Goal: Information Seeking & Learning: Compare options

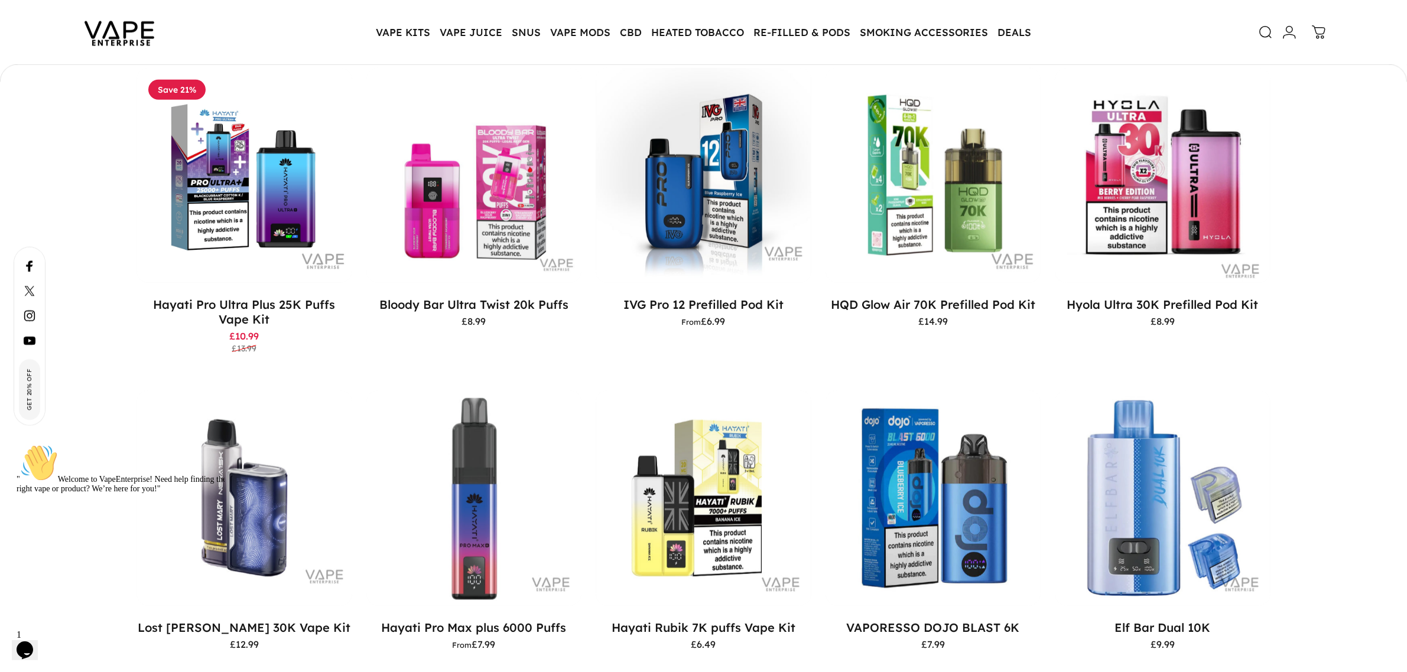
scroll to position [1031, 0]
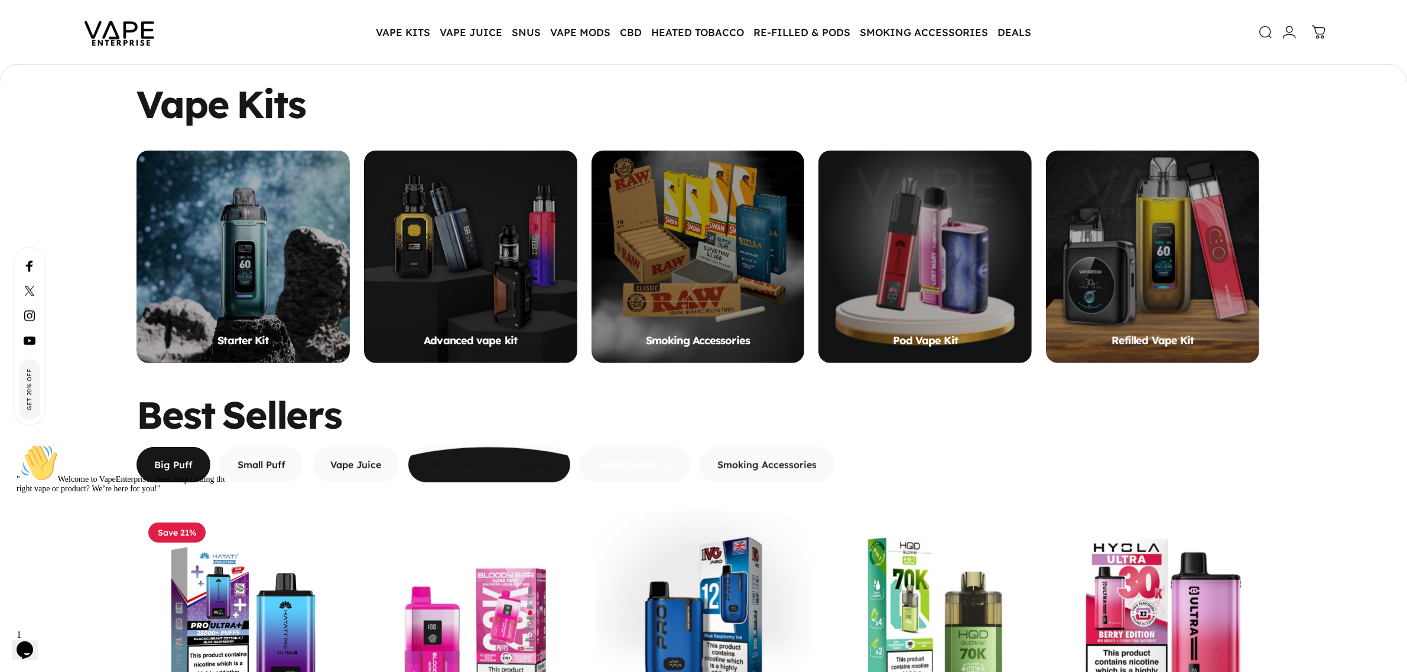
click at [574, 447] on span "button" at bounding box center [635, 411] width 166 height 71
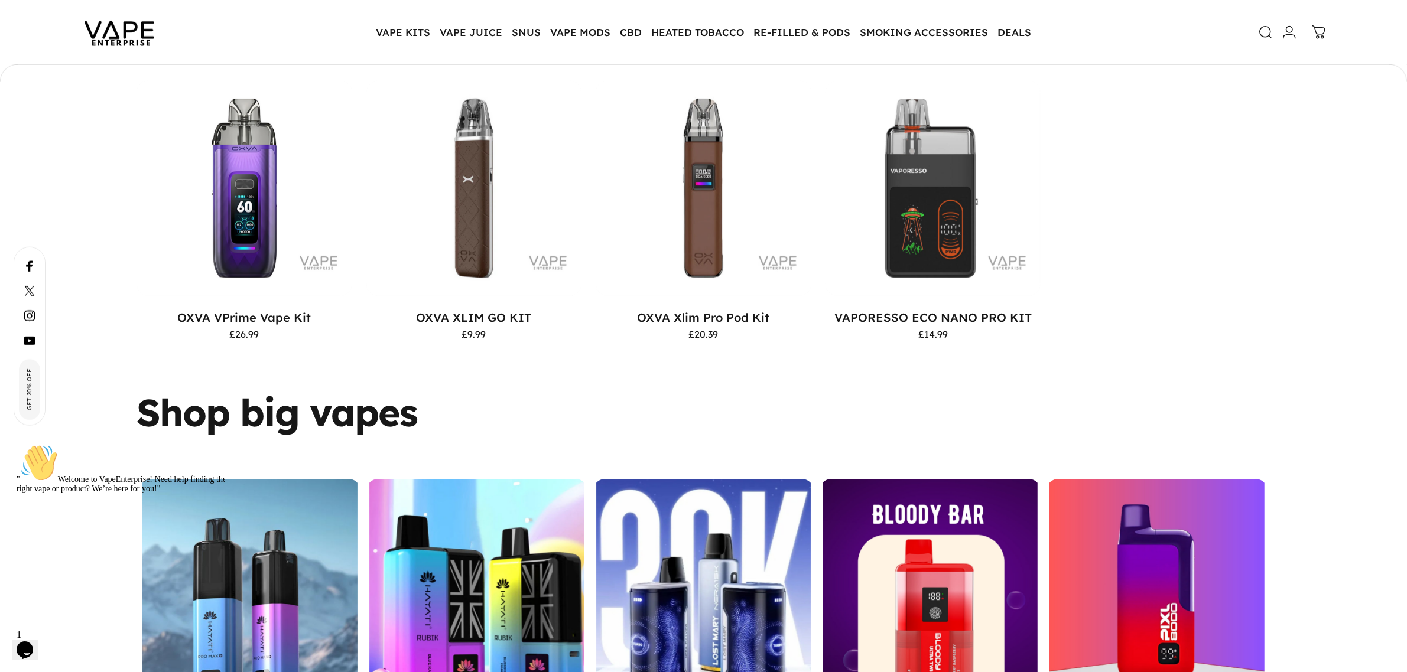
scroll to position [1474, 0]
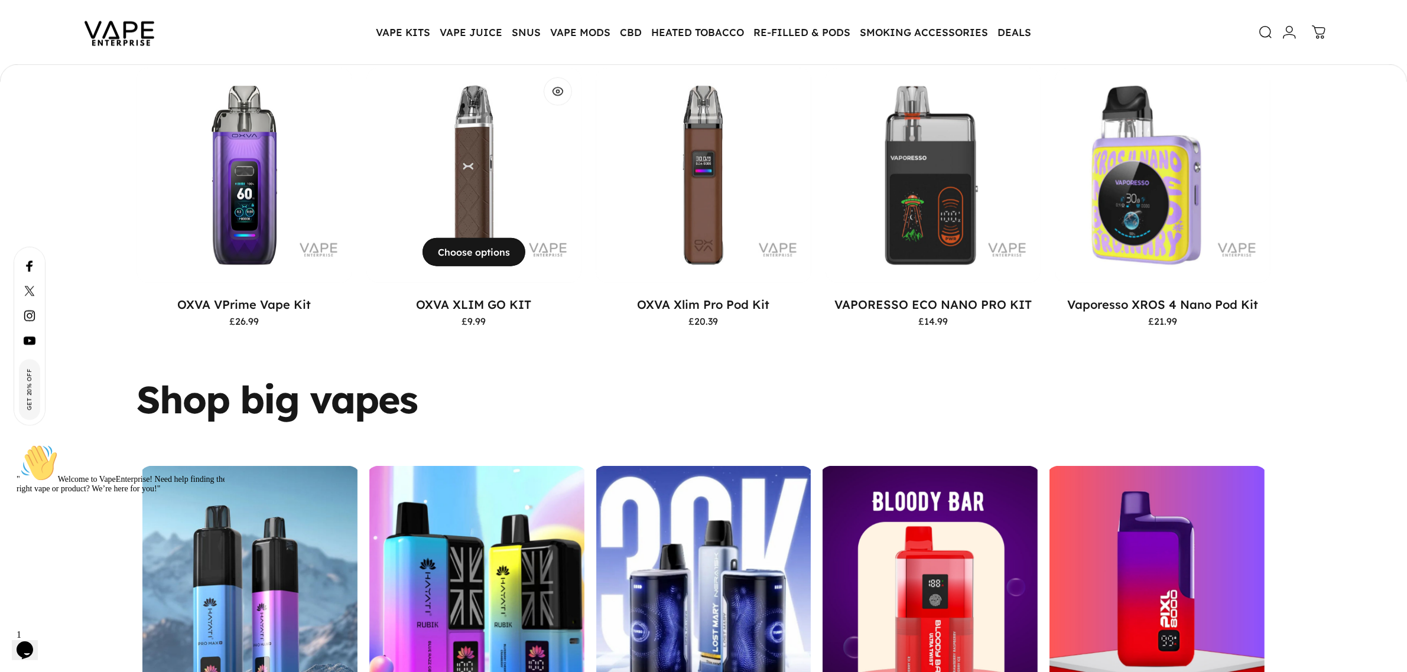
drag, startPoint x: 538, startPoint y: 302, endPoint x: 412, endPoint y: 302, distance: 125.9
click at [412, 302] on p "OXVA XLIM GO KIT" at bounding box center [474, 304] width 216 height 15
click at [331, 361] on div "Best Sellers Big Puff Small Puff Vape Juice Nicotine Pouches Starter Vape Kit S…" at bounding box center [703, 152] width 1407 height 430
drag, startPoint x: 219, startPoint y: 303, endPoint x: 329, endPoint y: 300, distance: 110.0
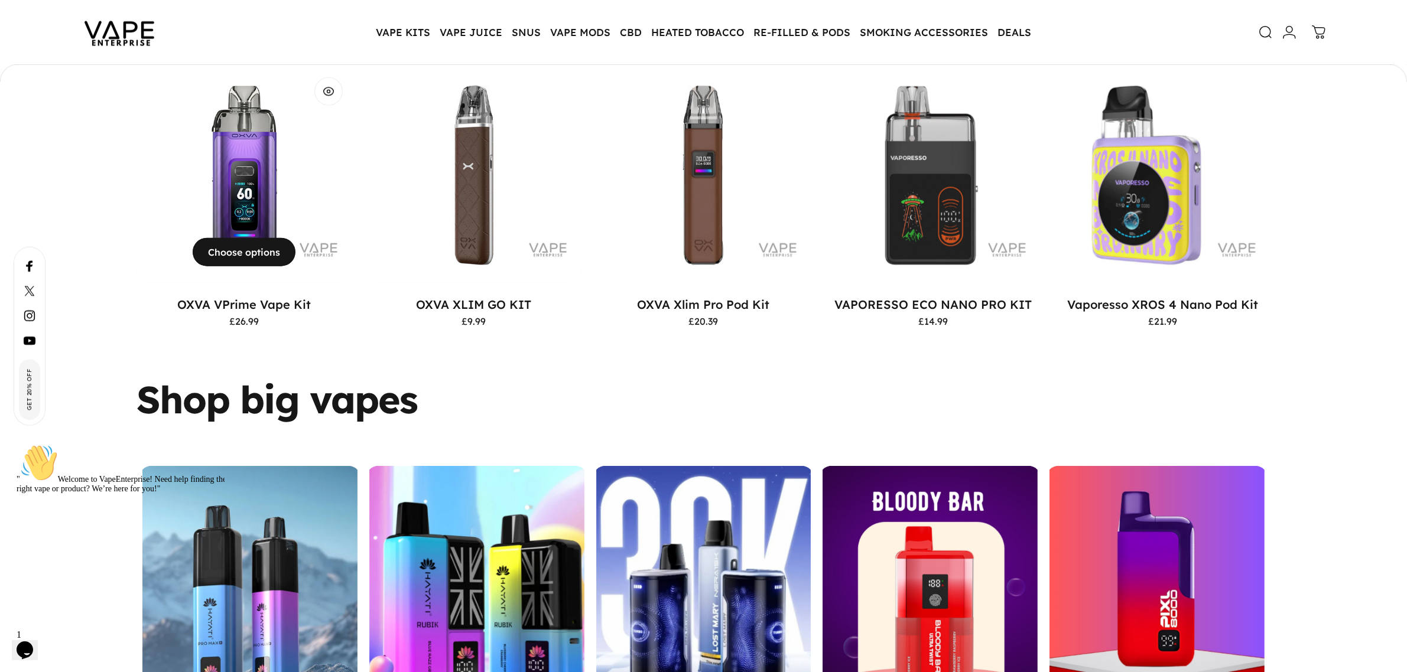
click at [329, 300] on p "OXVA VPrime Vape Kit" at bounding box center [245, 304] width 216 height 15
copy link "OXVA VPrime Vape Kit"
drag, startPoint x: 1062, startPoint y: 304, endPoint x: 1171, endPoint y: 306, distance: 108.7
click at [1125, 306] on p "Vaporesso XROS 4 Nano Pod Kit" at bounding box center [1163, 304] width 216 height 15
copy link "Vaporesso XROS 4"
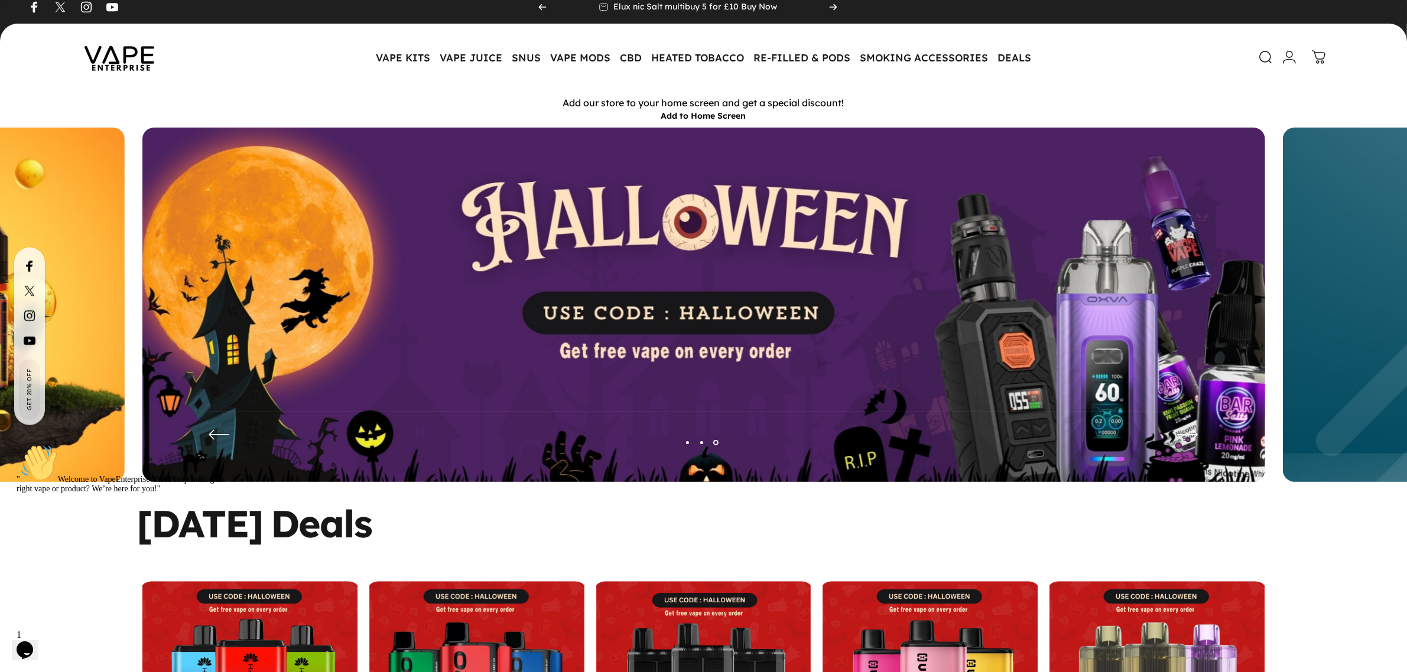
scroll to position [1, 0]
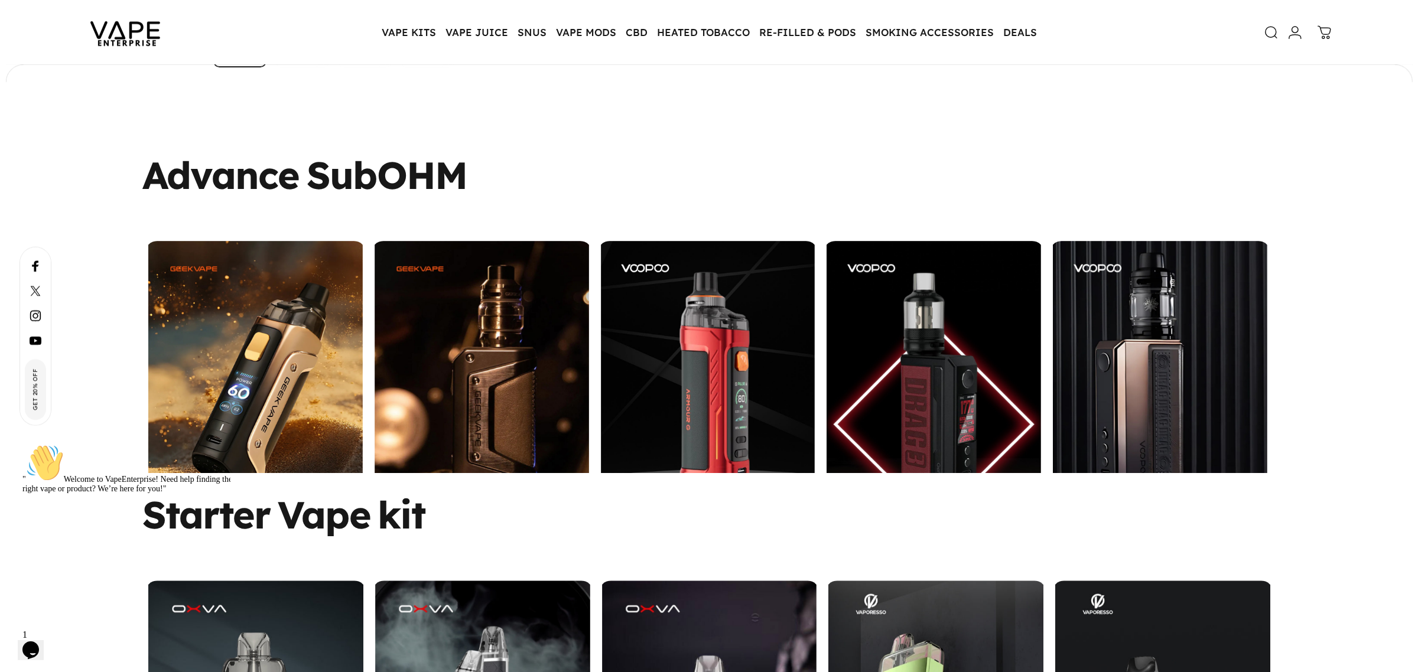
scroll to position [4352, 0]
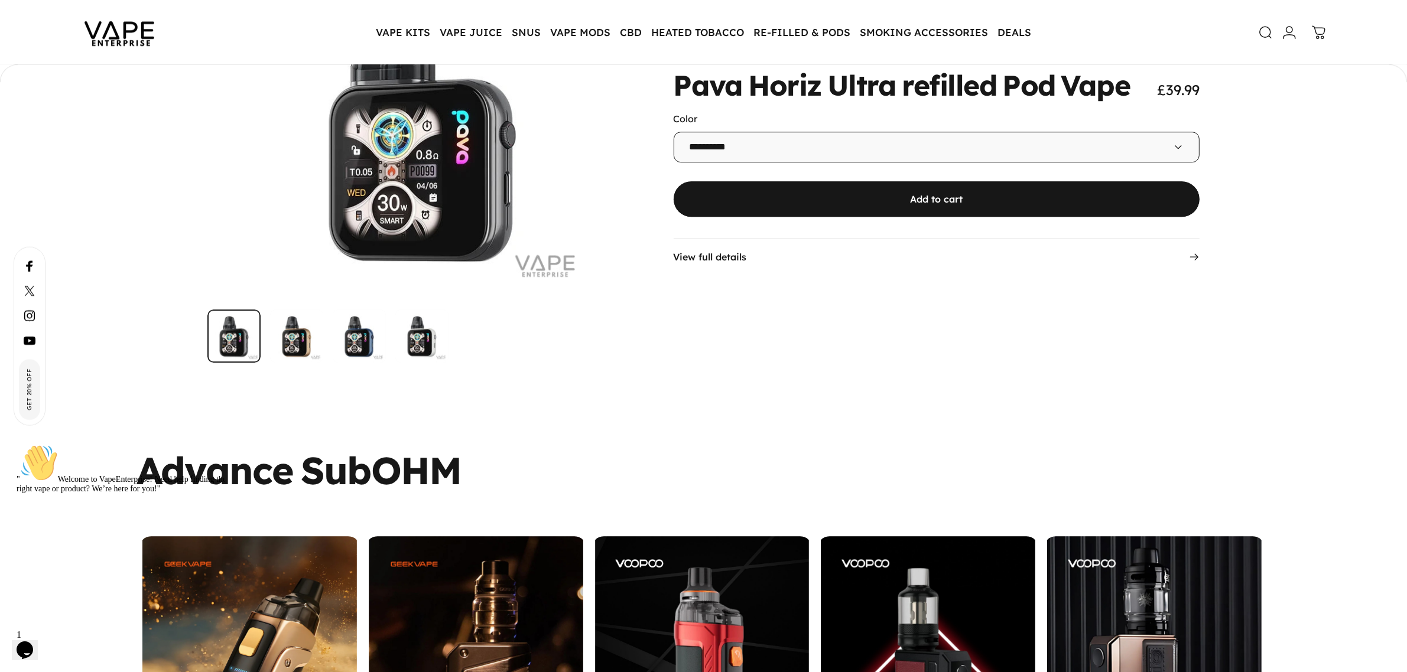
click at [1125, 33] on link "Search" at bounding box center [1260, 33] width 26 height 26
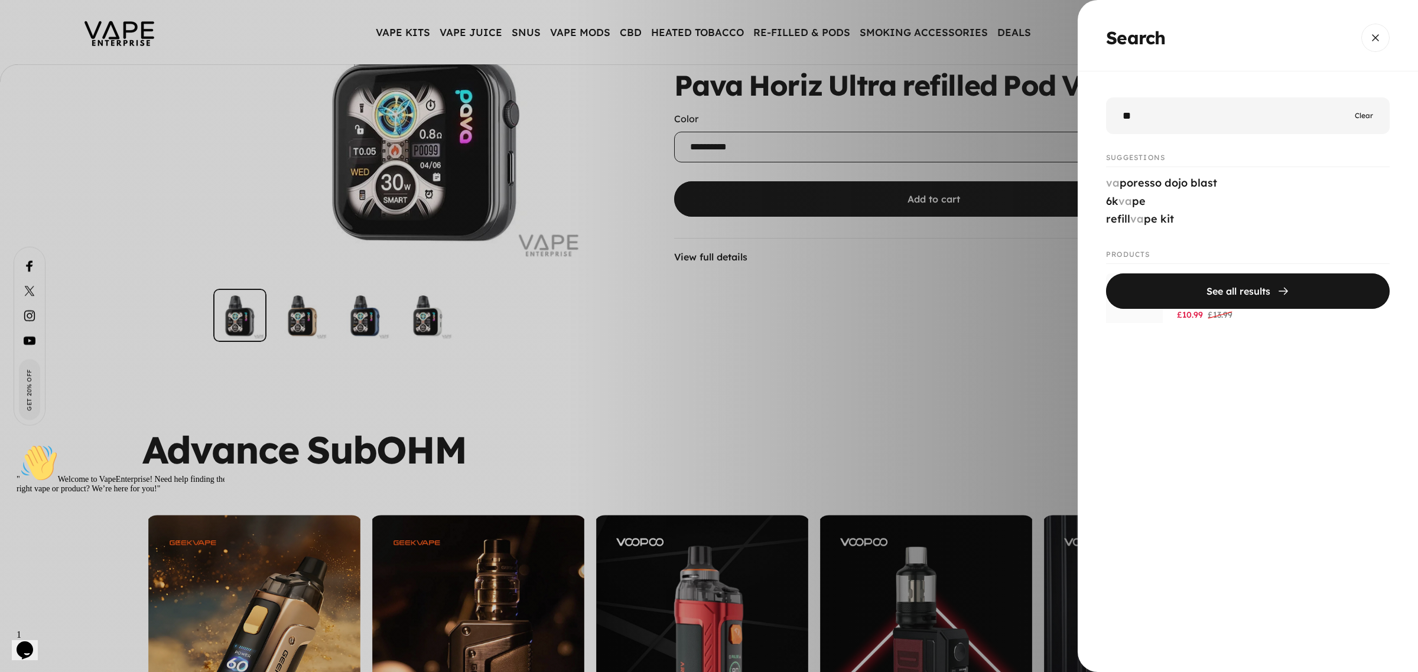
type input "*"
type input "****"
click at [1106, 274] on button "See all results" at bounding box center [1248, 291] width 284 height 35
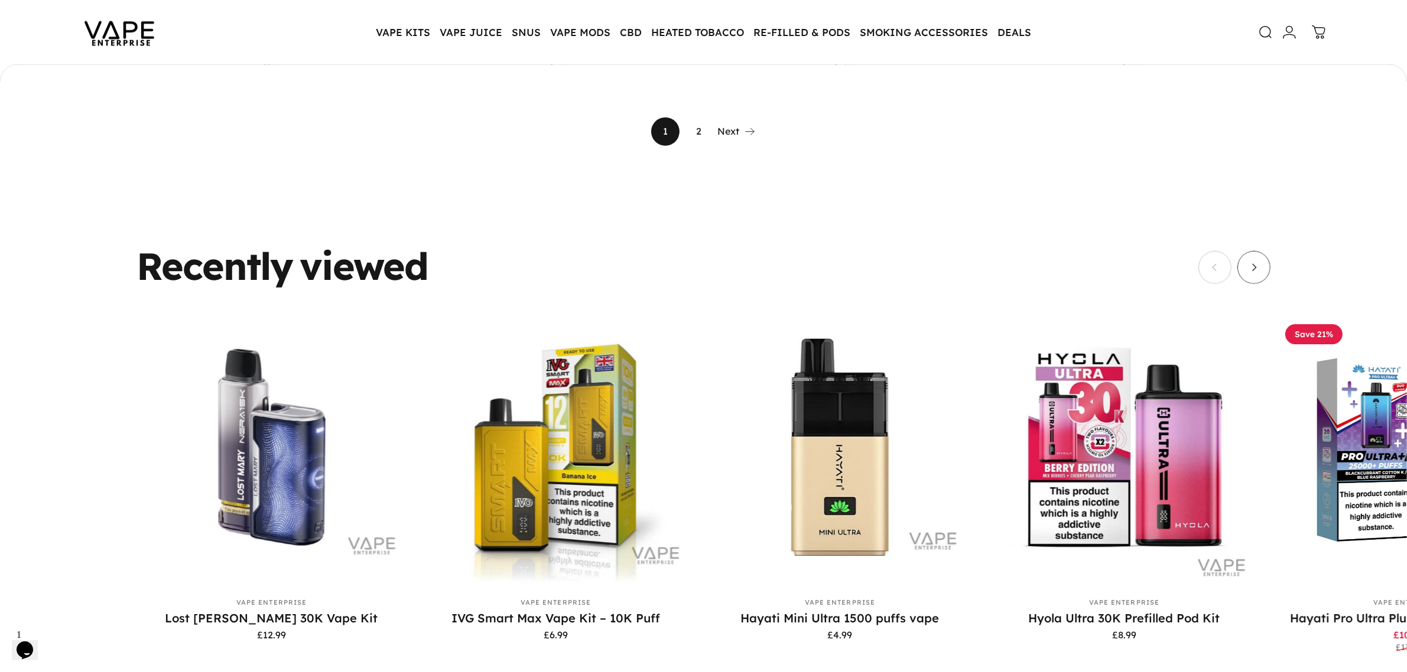
click at [701, 124] on link "2" at bounding box center [698, 132] width 28 height 28
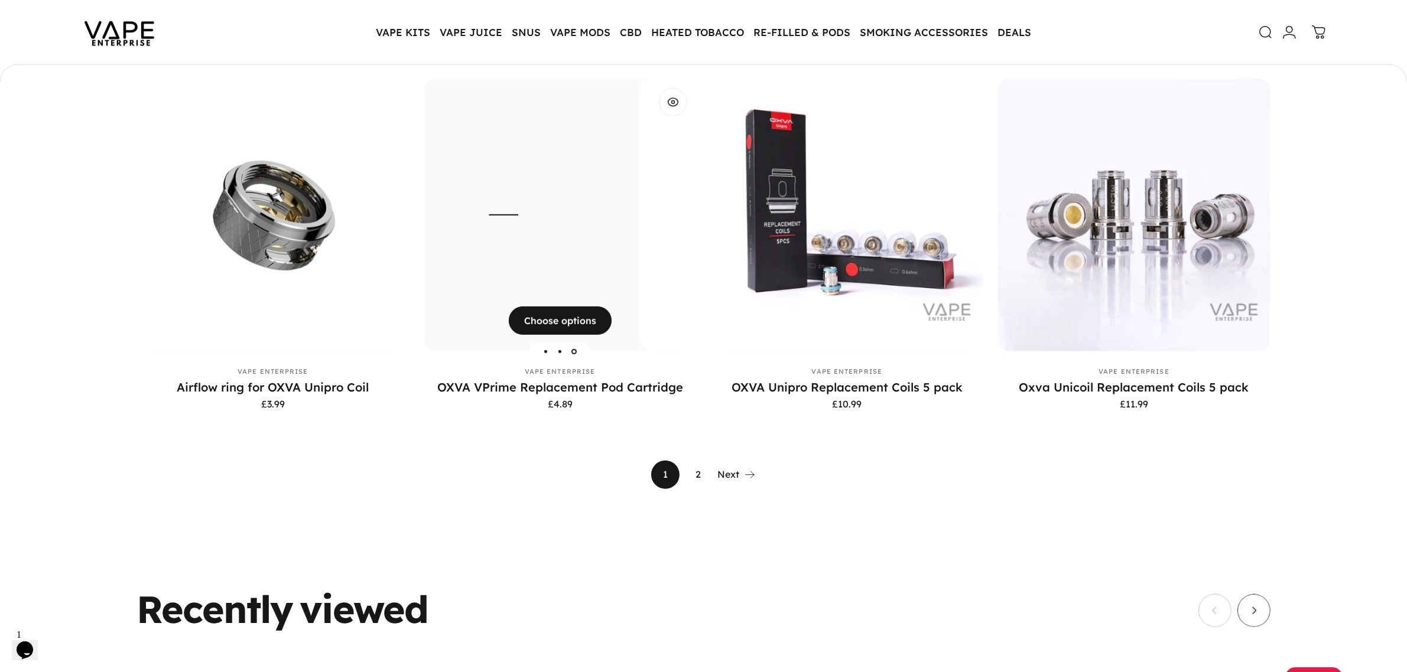
scroll to position [997, 0]
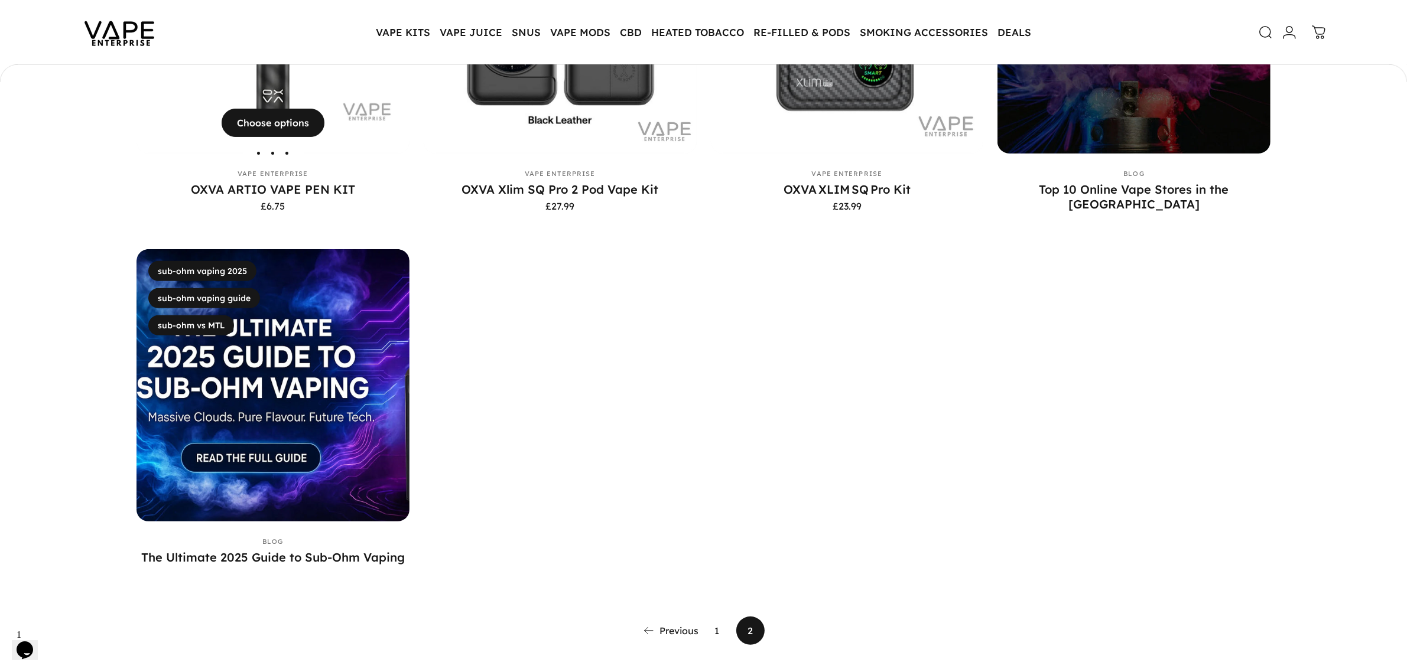
scroll to position [293, 0]
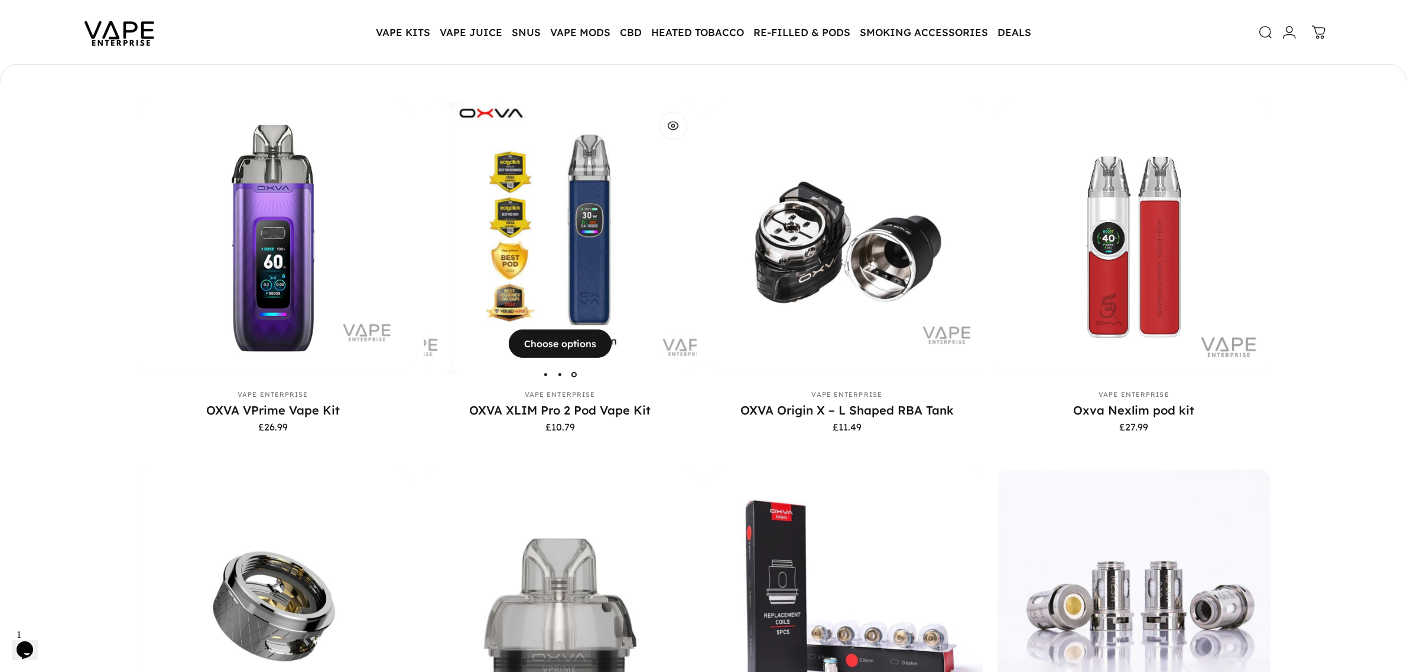
scroll to position [660, 0]
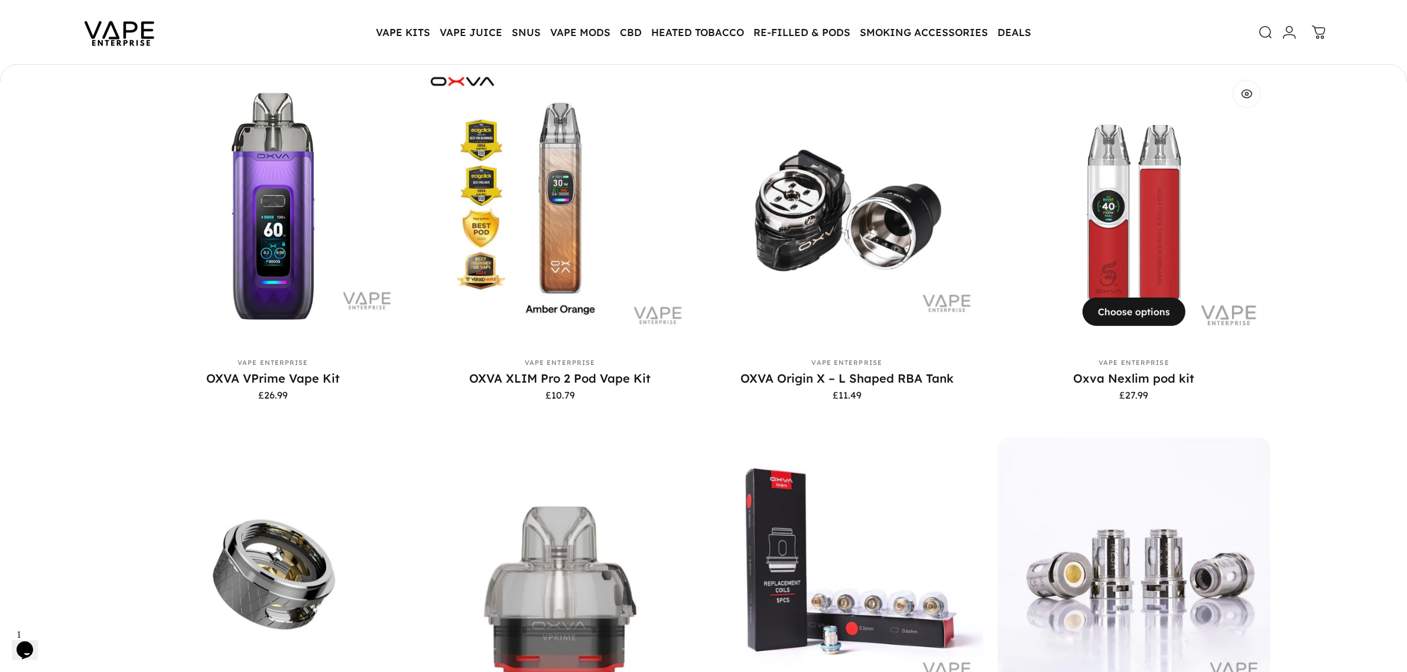
drag, startPoint x: 1059, startPoint y: 376, endPoint x: 1067, endPoint y: 373, distance: 9.0
click at [1067, 373] on p "Oxva Nexlim pod kit" at bounding box center [1133, 378] width 273 height 15
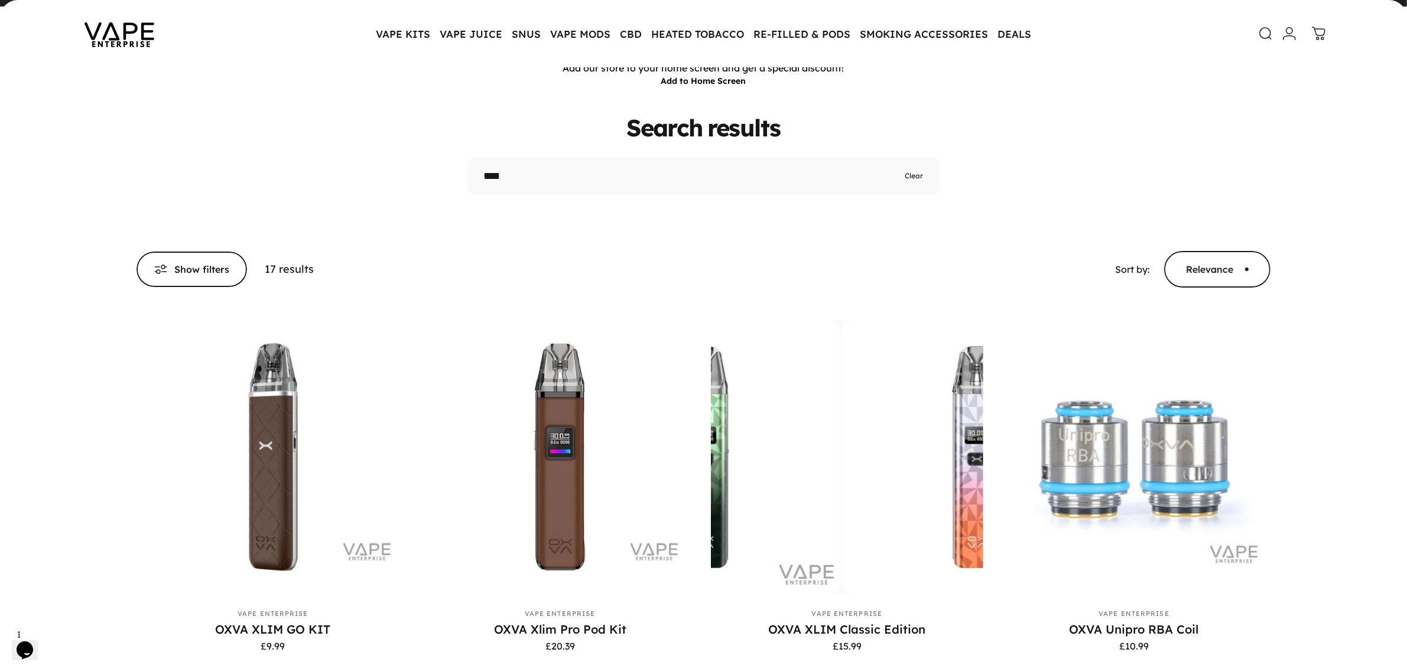
scroll to position [0, 0]
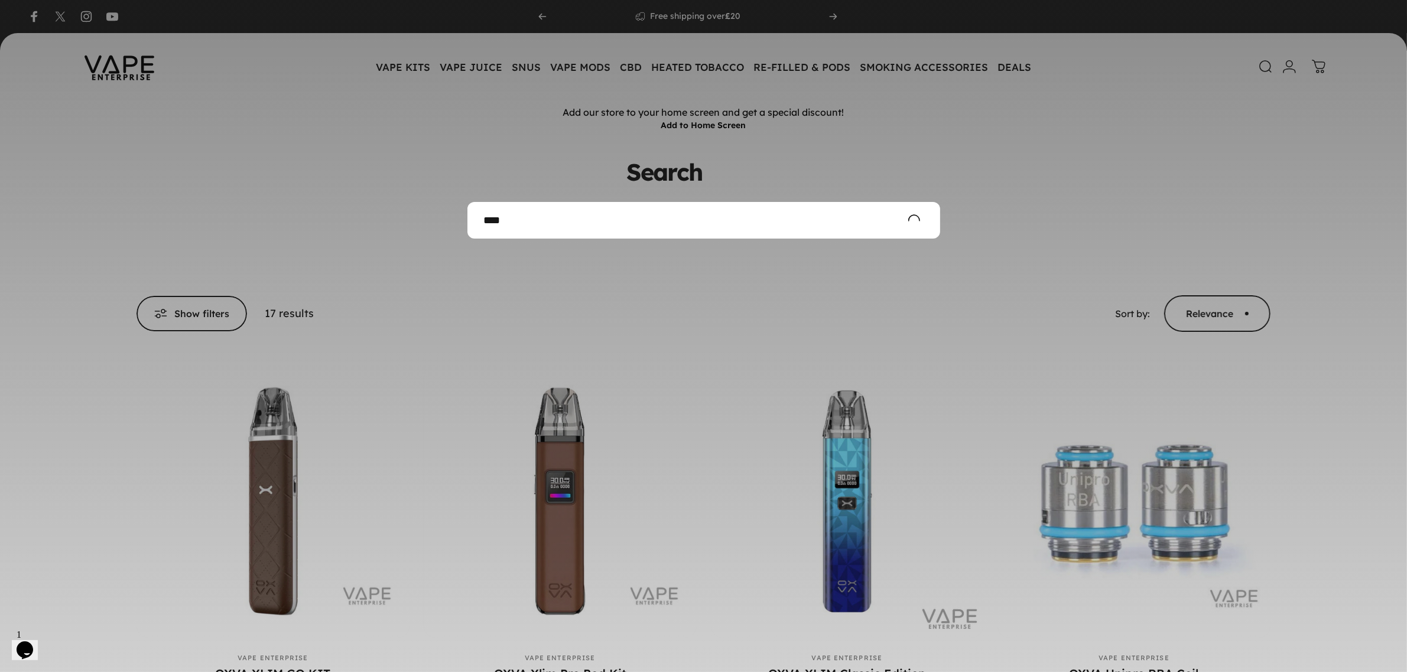
drag, startPoint x: 640, startPoint y: 219, endPoint x: 296, endPoint y: 242, distance: 344.7
click at [467, 239] on form "Search **** Clear" at bounding box center [703, 220] width 473 height 37
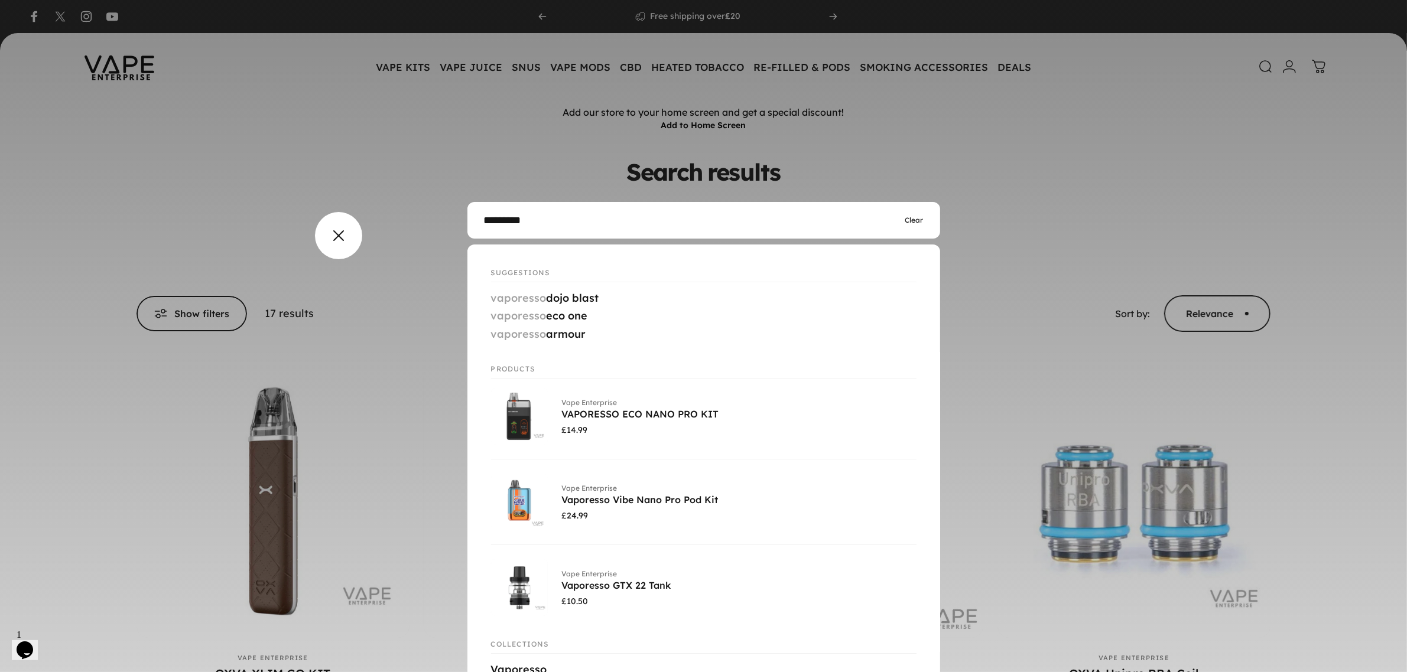
type input "*********"
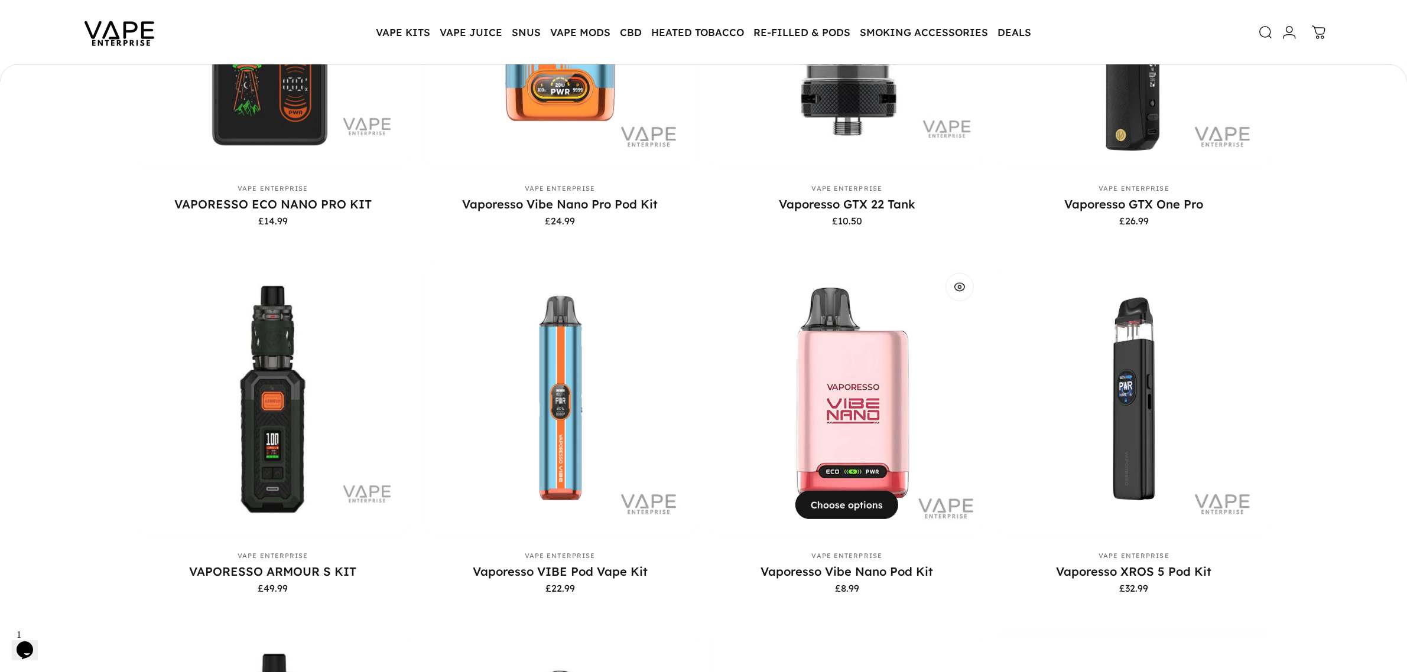
scroll to position [440, 0]
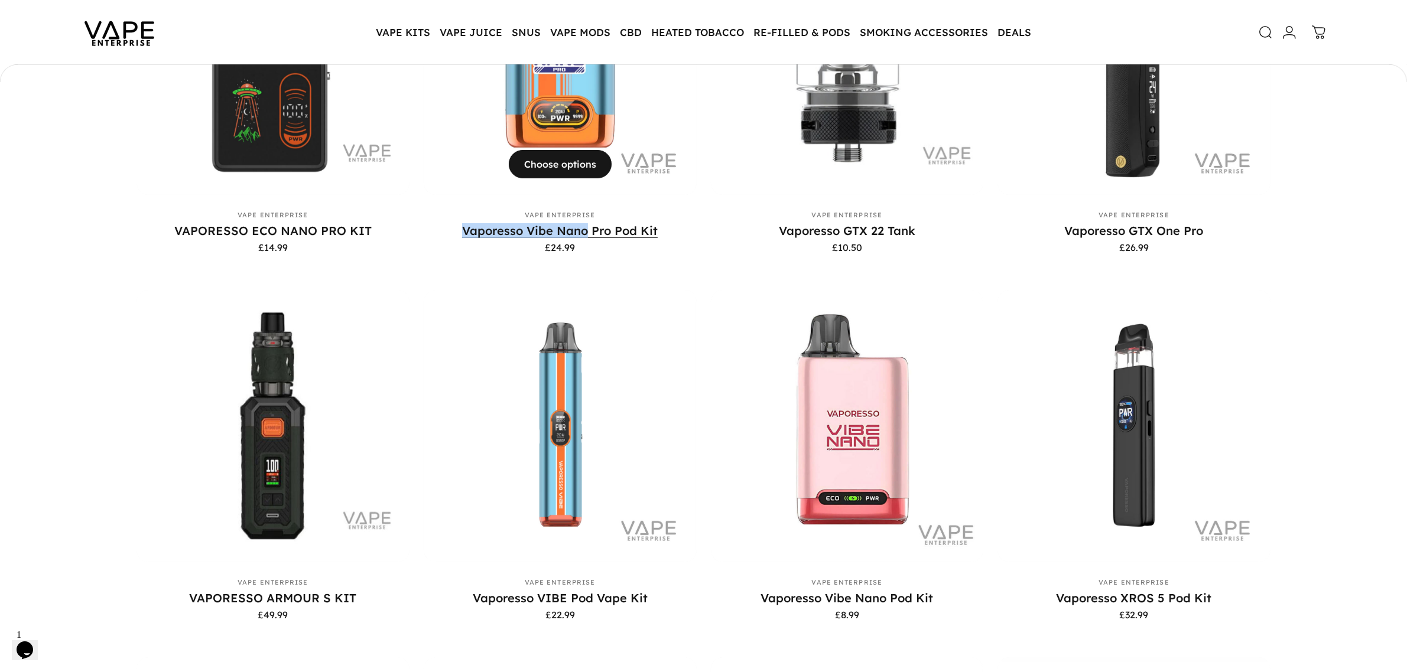
drag, startPoint x: 456, startPoint y: 228, endPoint x: 590, endPoint y: 229, distance: 133.6
click at [590, 229] on p "Vaporesso Vibe Nano Pro Pod Kit" at bounding box center [560, 230] width 273 height 15
copy link "Vaporesso Vibe Nano"
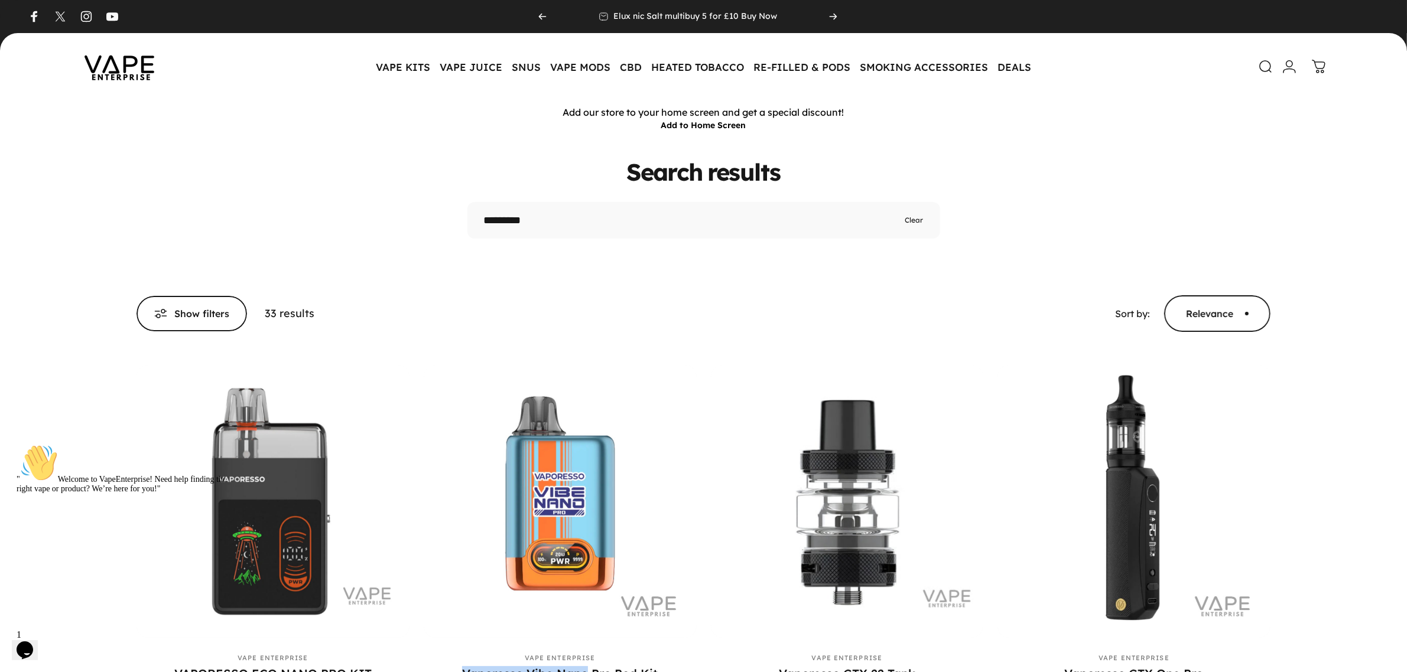
click at [134, 62] on img at bounding box center [119, 67] width 106 height 56
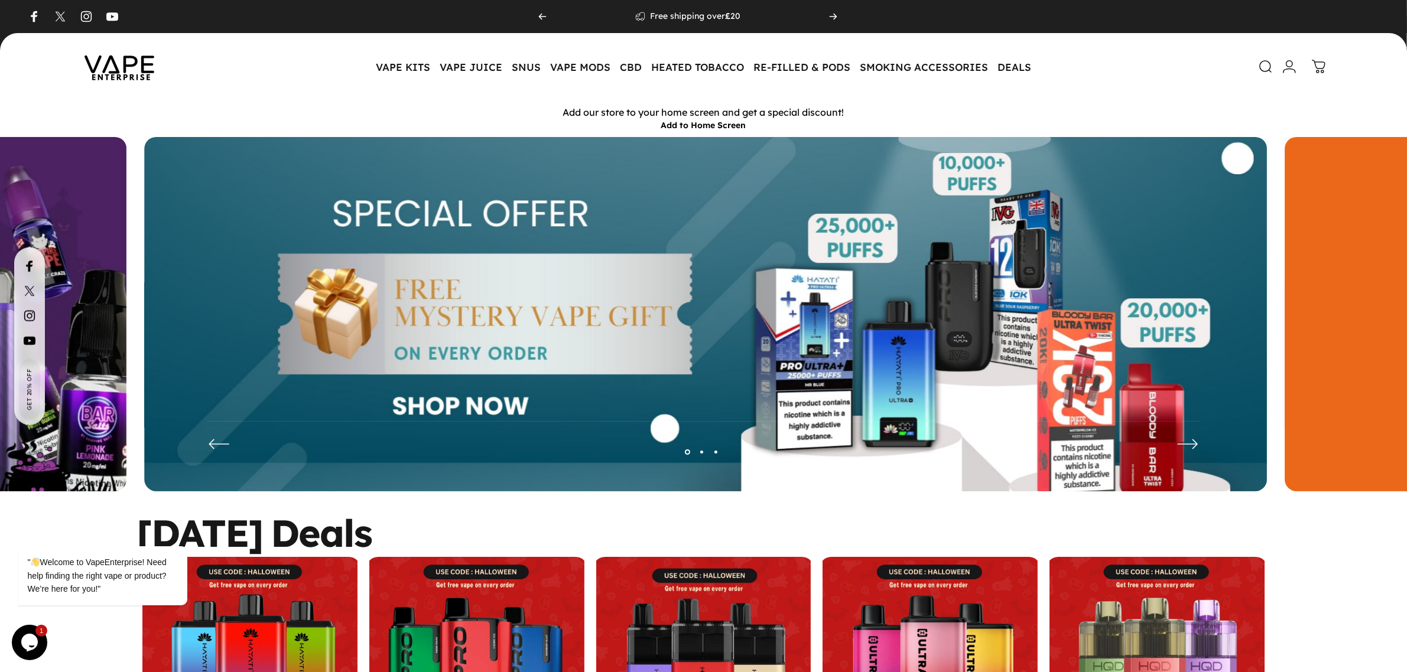
click at [922, 334] on img at bounding box center [705, 323] width 1123 height 372
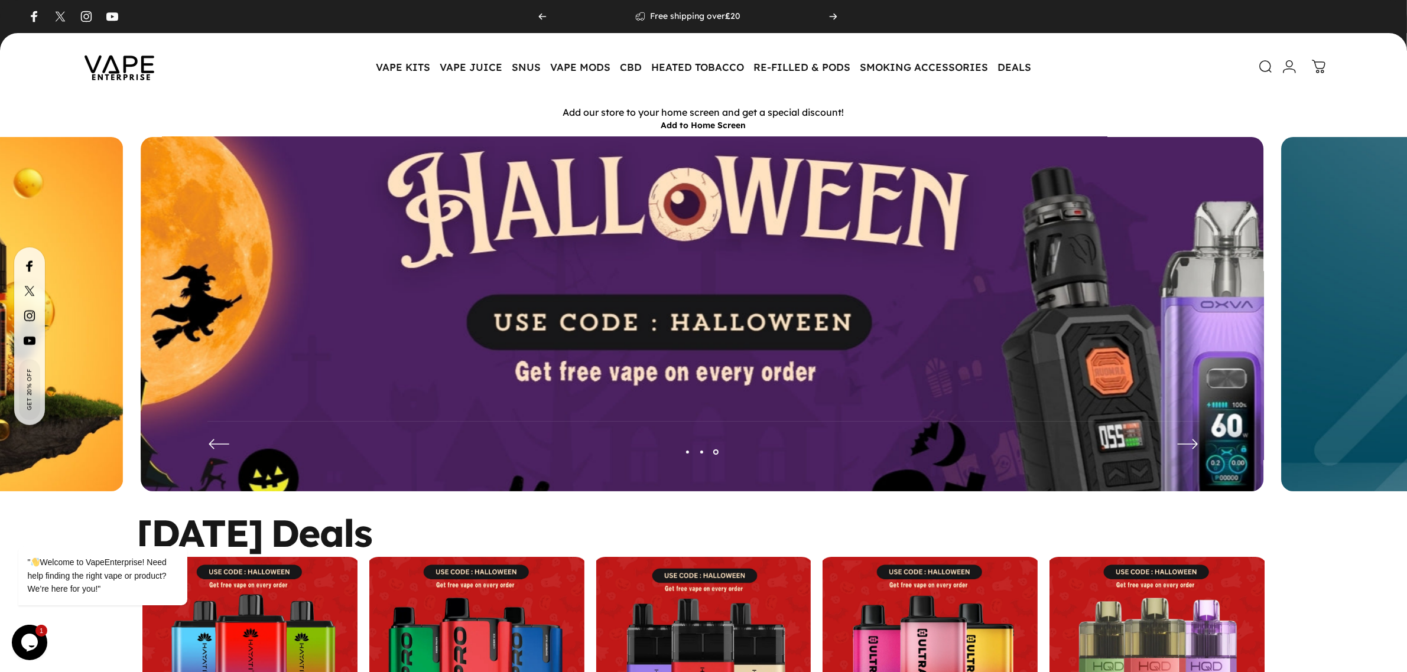
click at [537, 334] on img at bounding box center [702, 323] width 1460 height 484
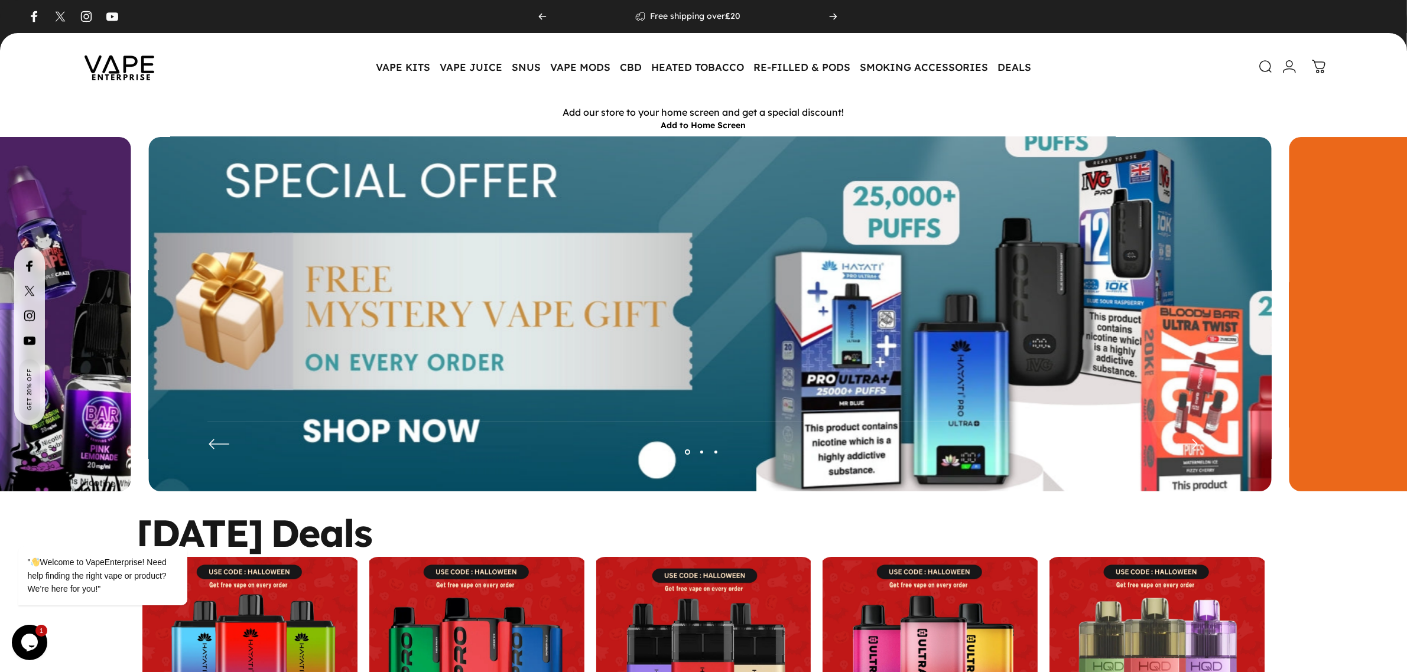
click at [674, 329] on img at bounding box center [710, 323] width 1460 height 484
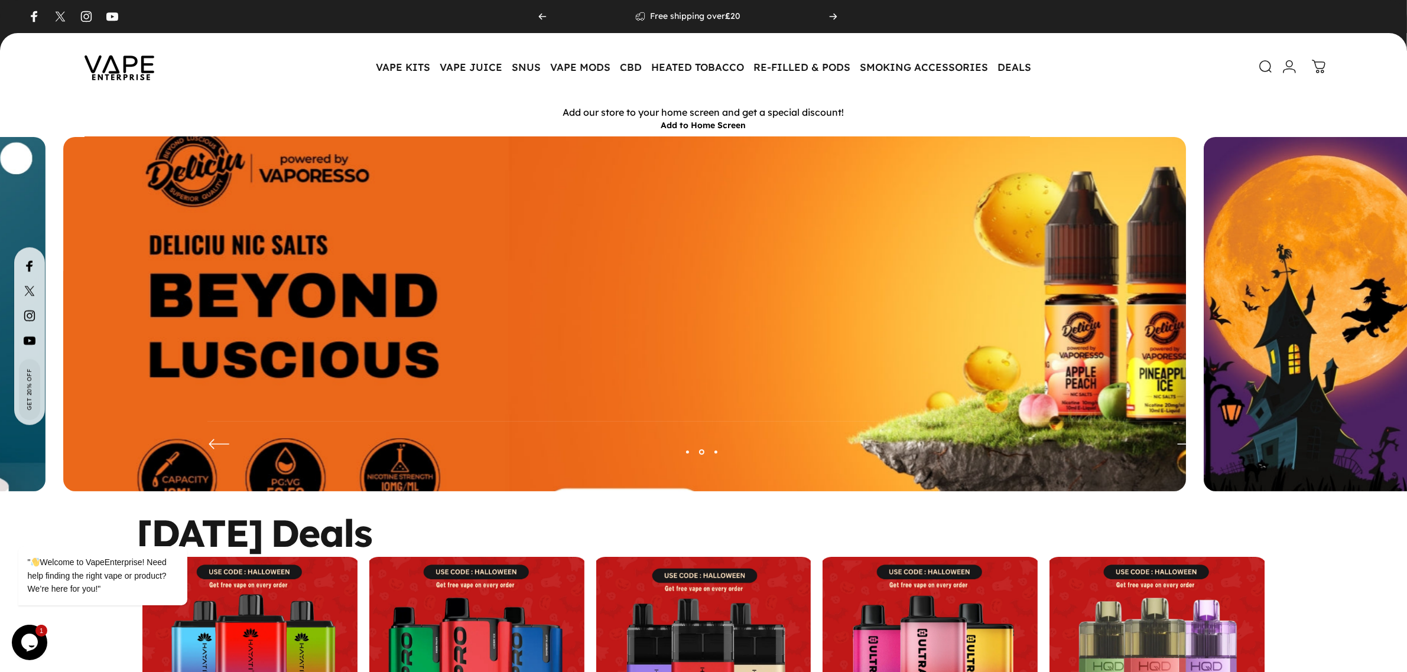
click at [920, 278] on img at bounding box center [625, 323] width 1460 height 484
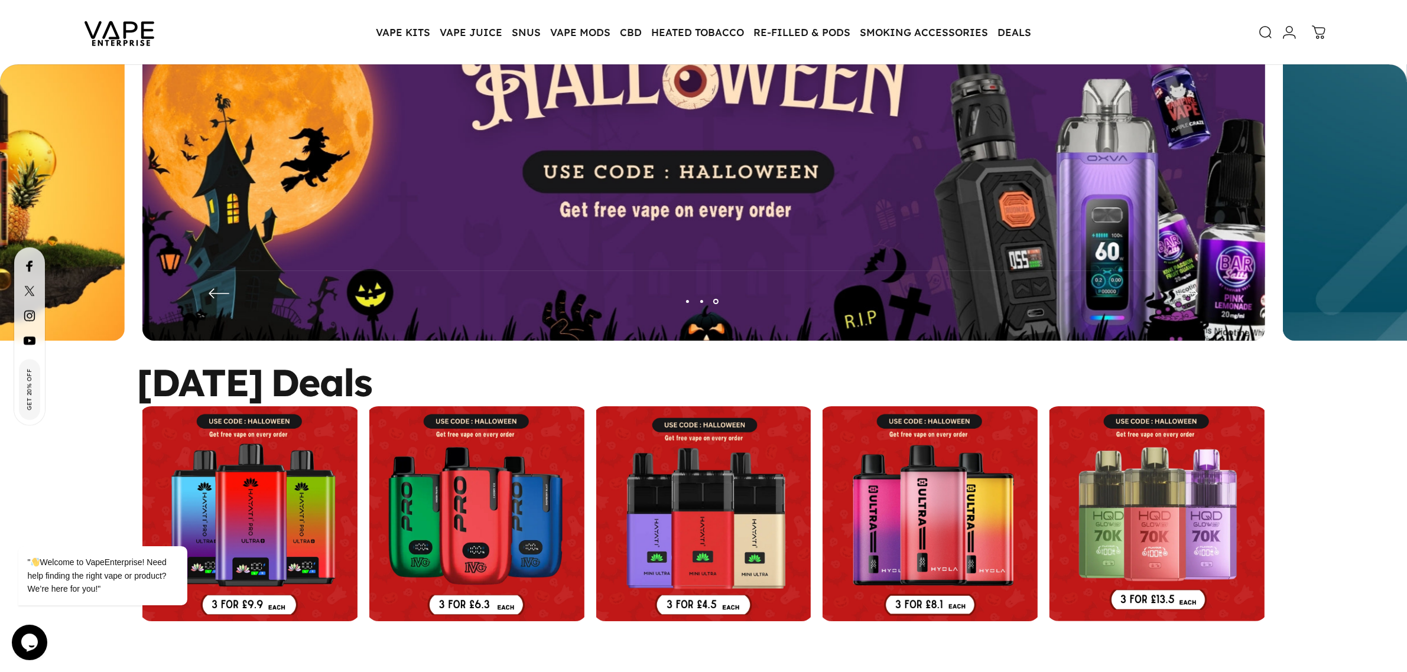
scroll to position [145, 0]
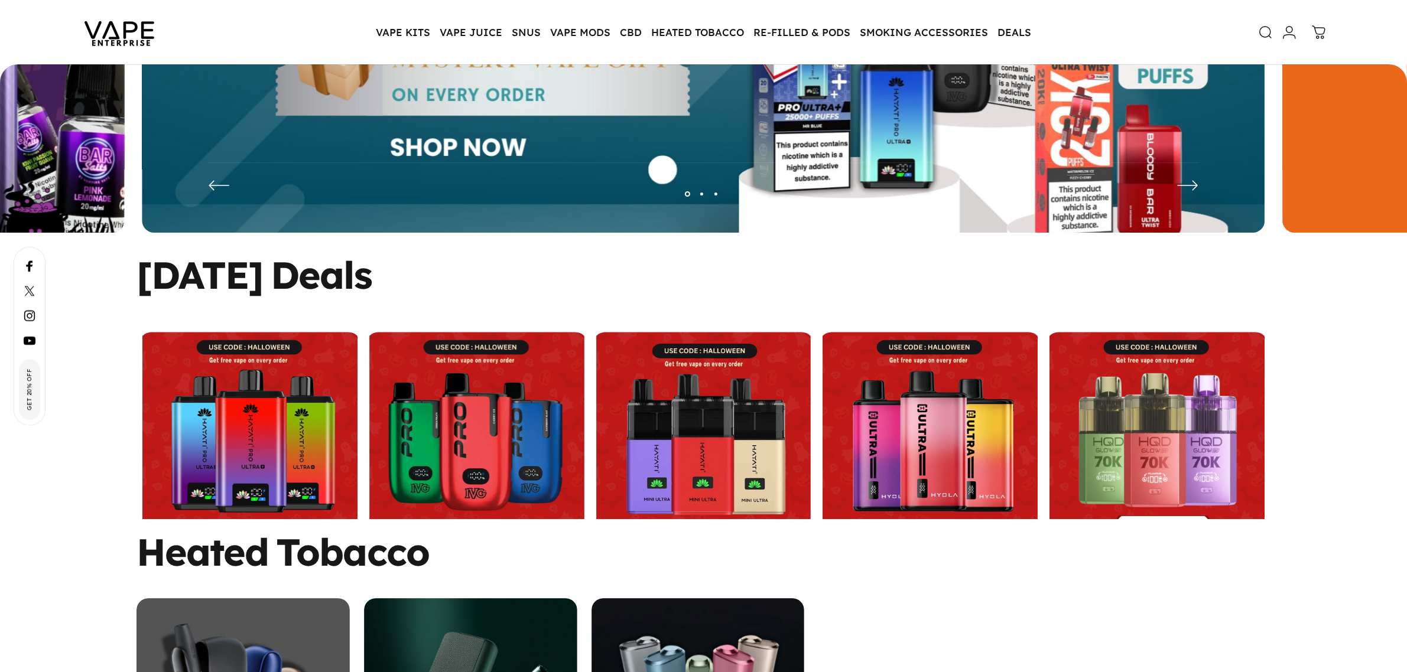
click at [249, 393] on link at bounding box center [249, 440] width 221 height 215
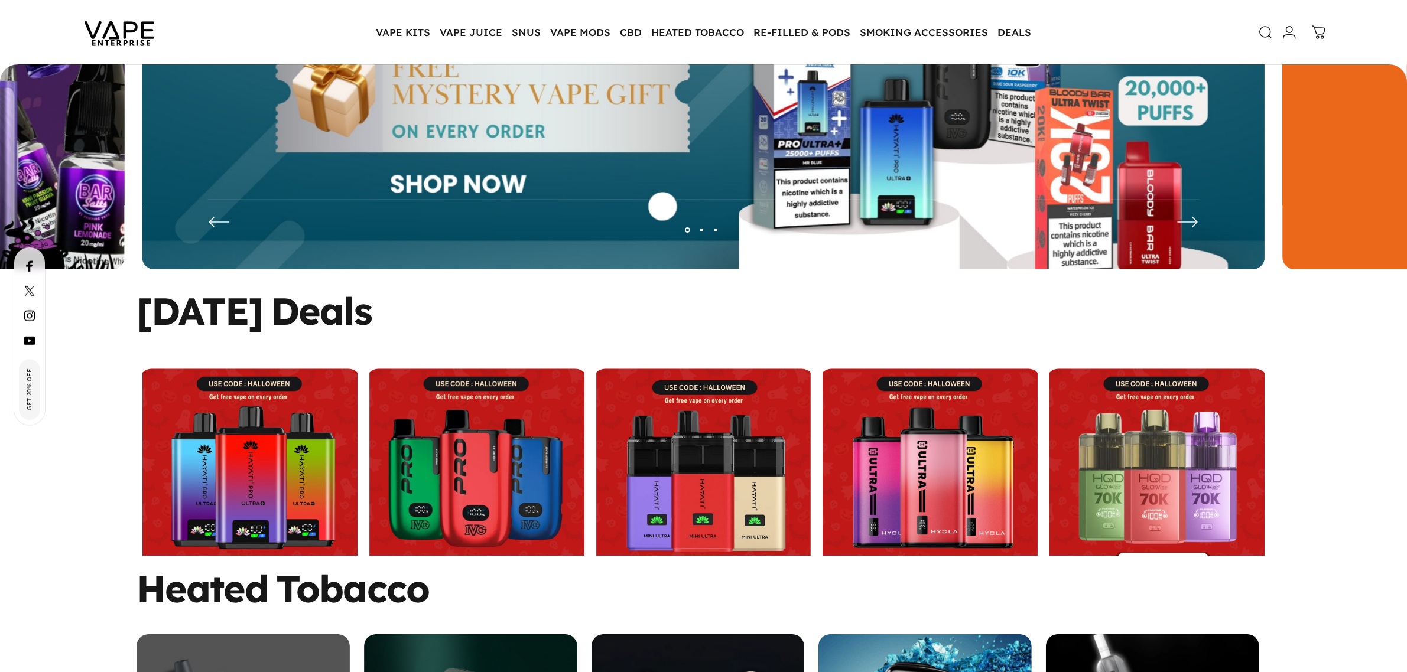
scroll to position [255, 0]
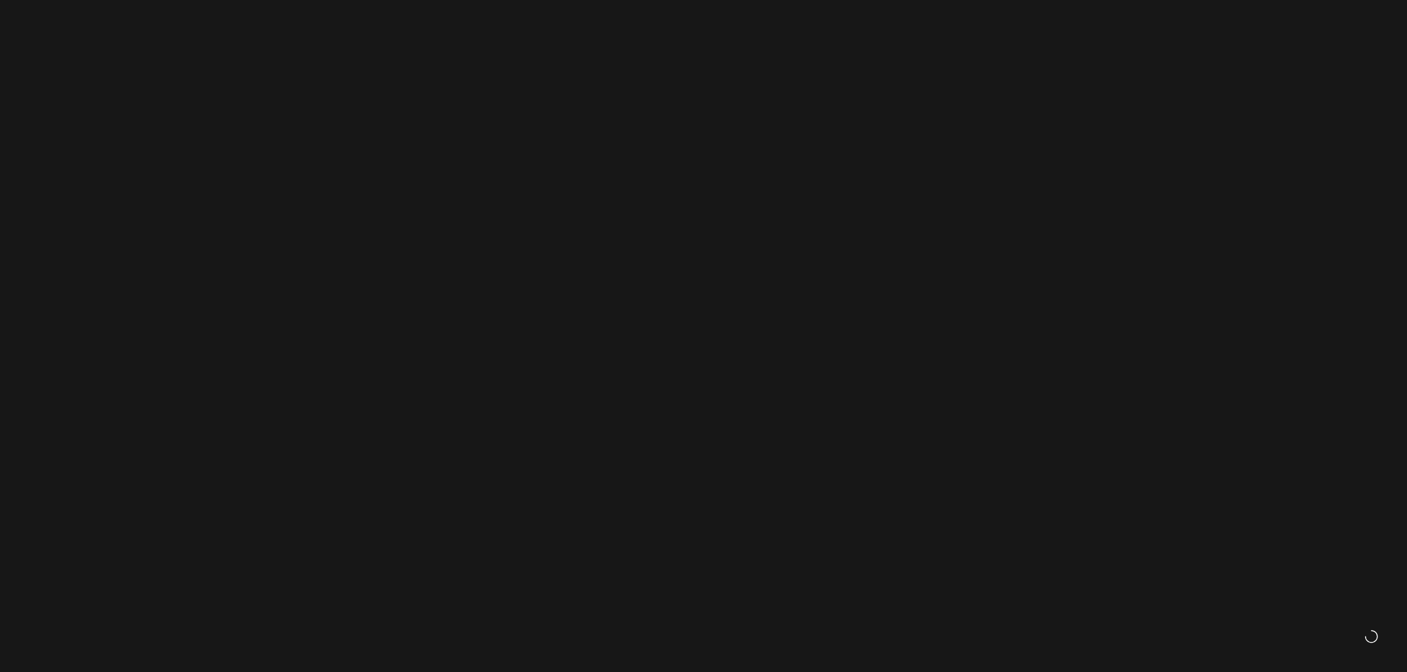
click at [494, 391] on link at bounding box center [476, 370] width 221 height 215
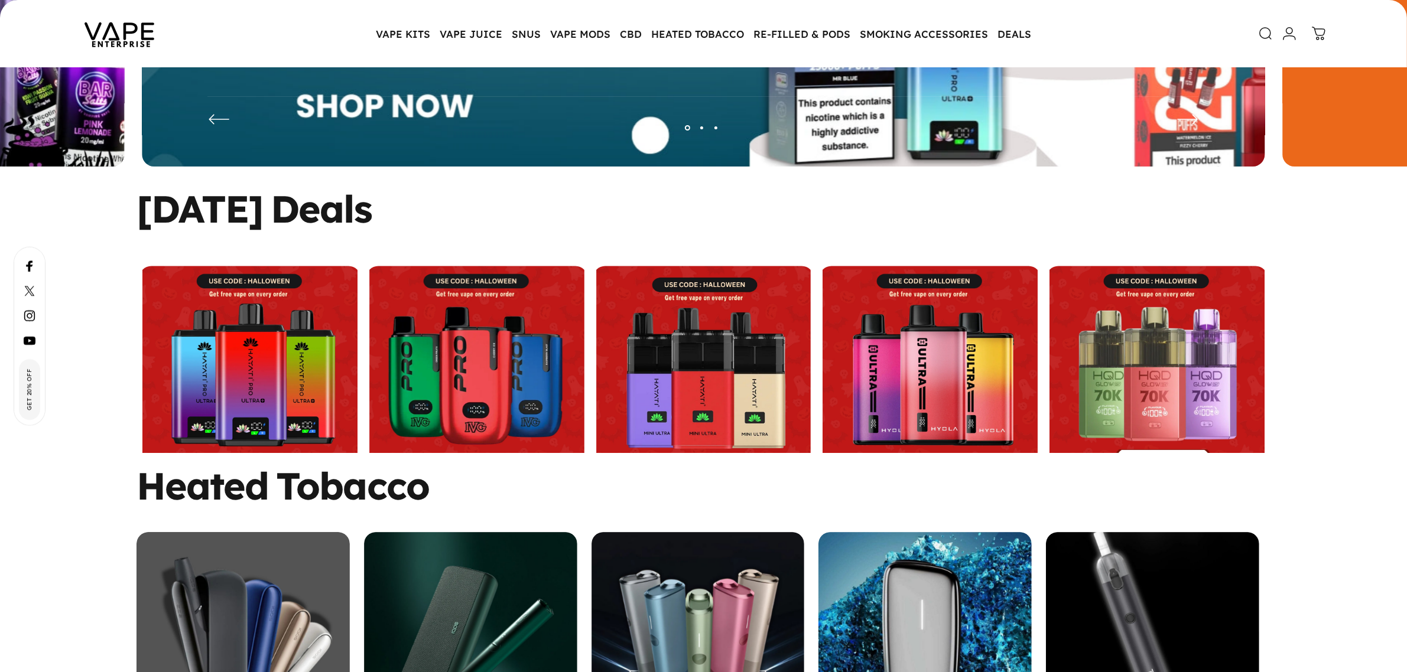
click at [662, 329] on link at bounding box center [703, 374] width 221 height 215
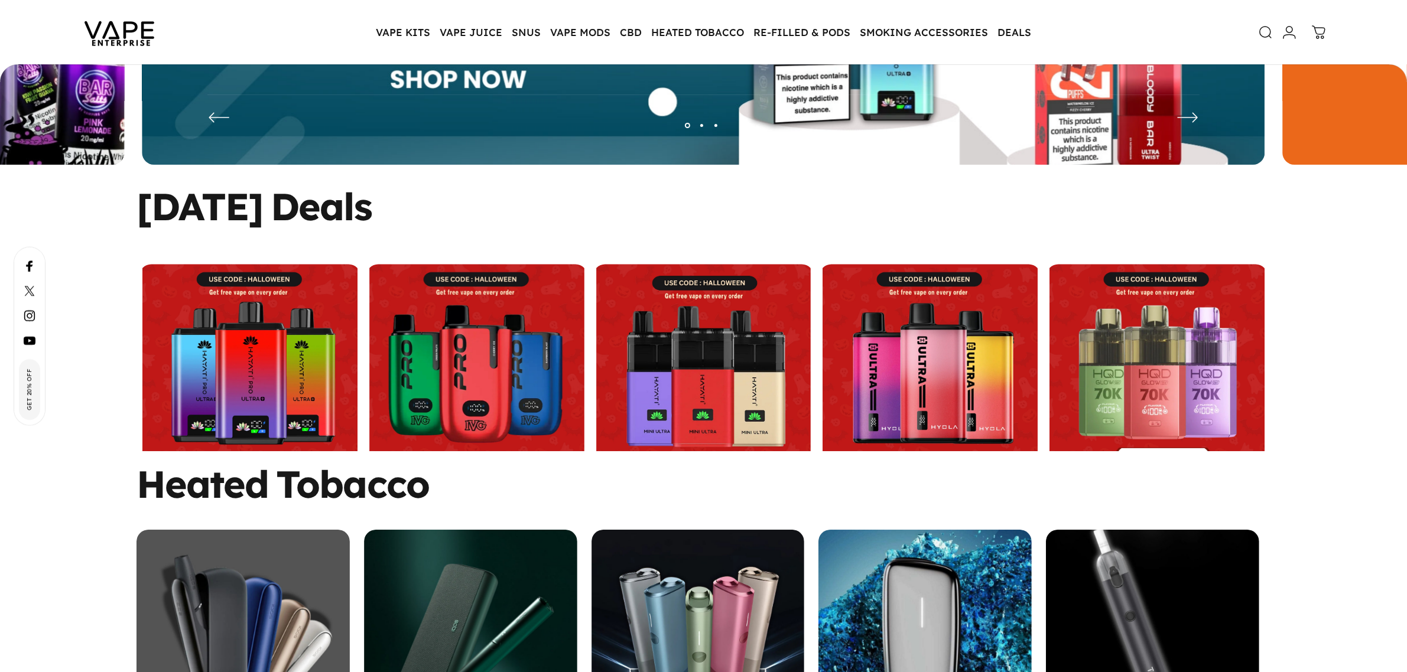
scroll to position [322, 0]
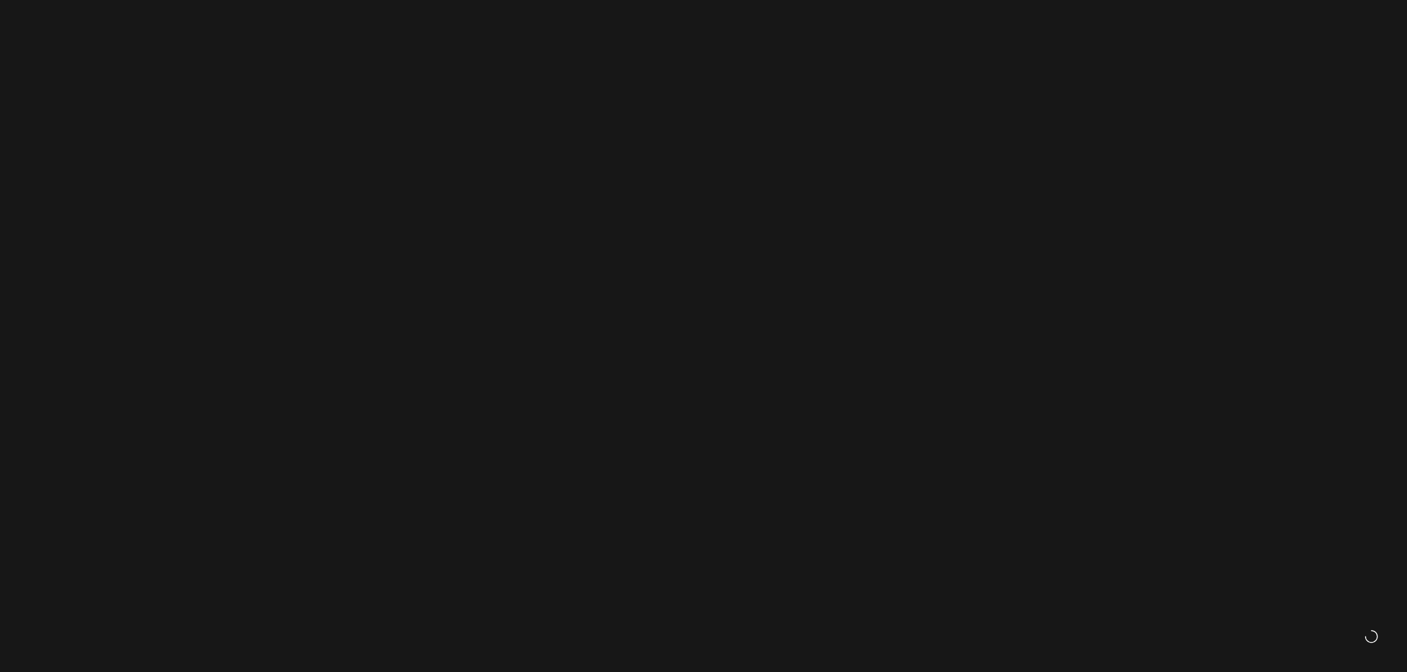
click at [964, 246] on img at bounding box center [703, 286] width 1123 height 372
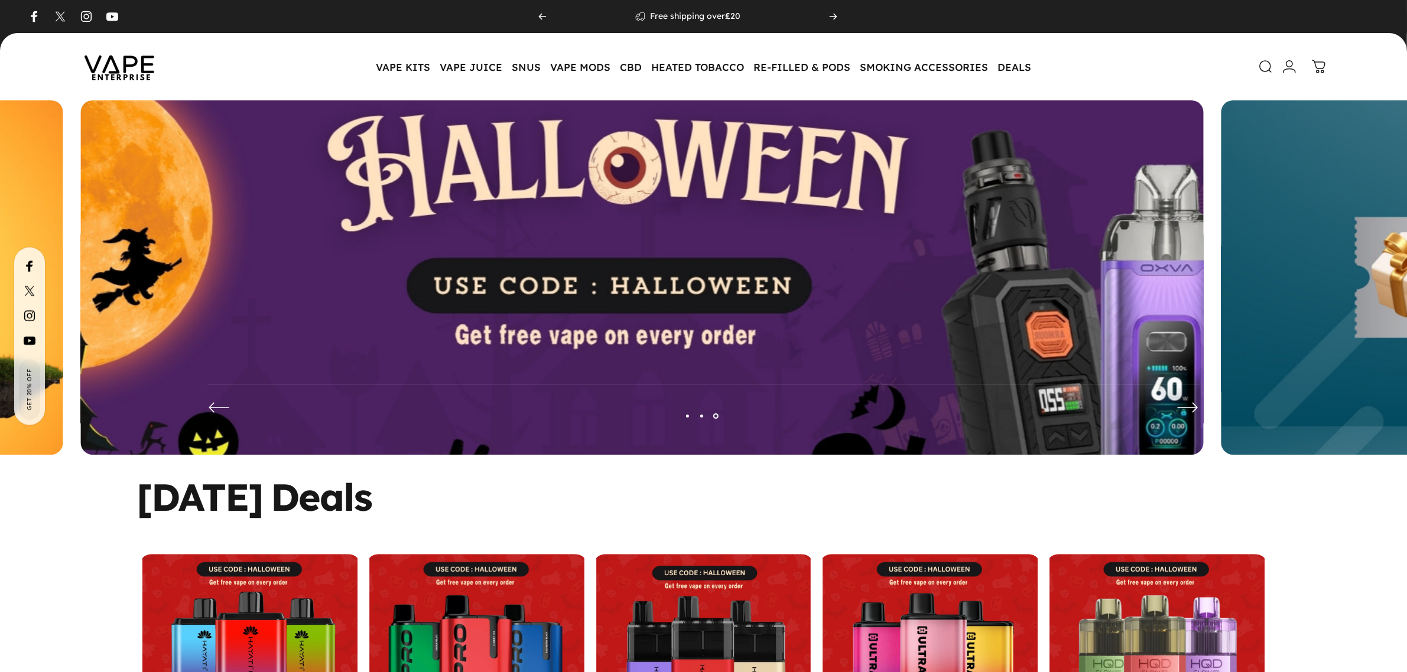
click at [1133, 255] on img at bounding box center [643, 287] width 1460 height 484
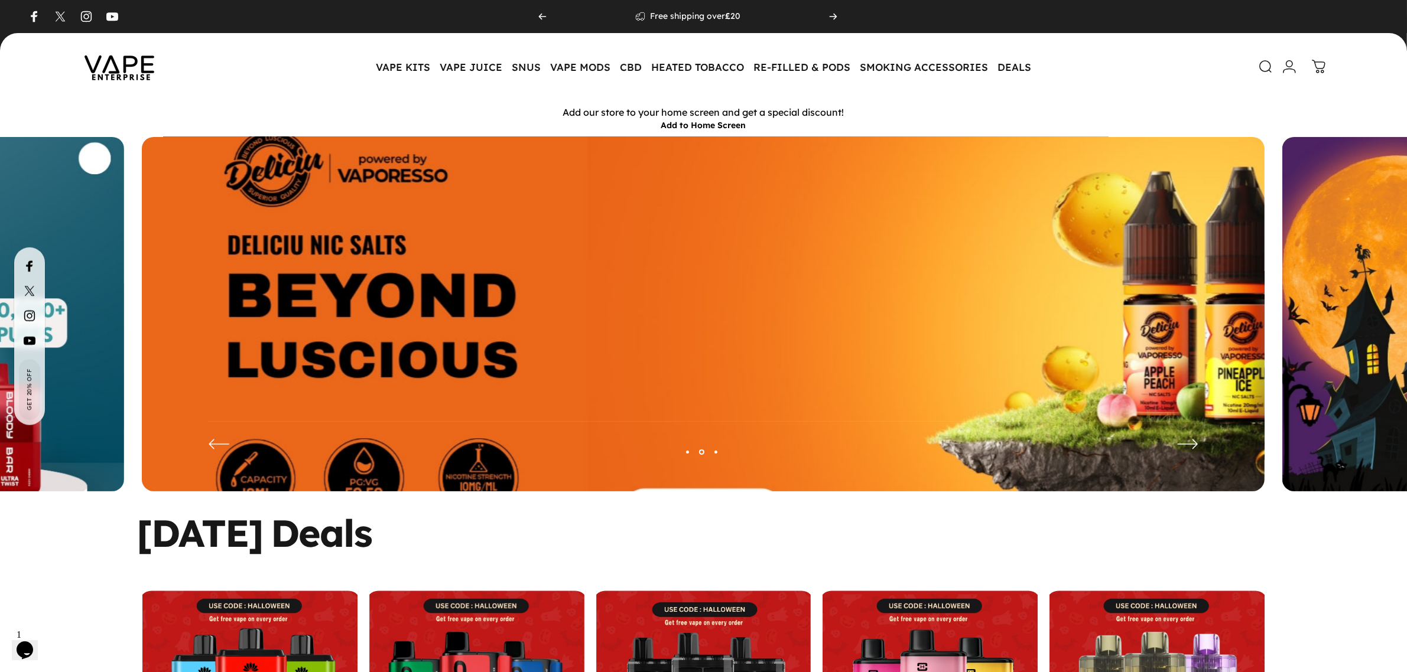
click at [1076, 269] on img at bounding box center [703, 323] width 1460 height 484
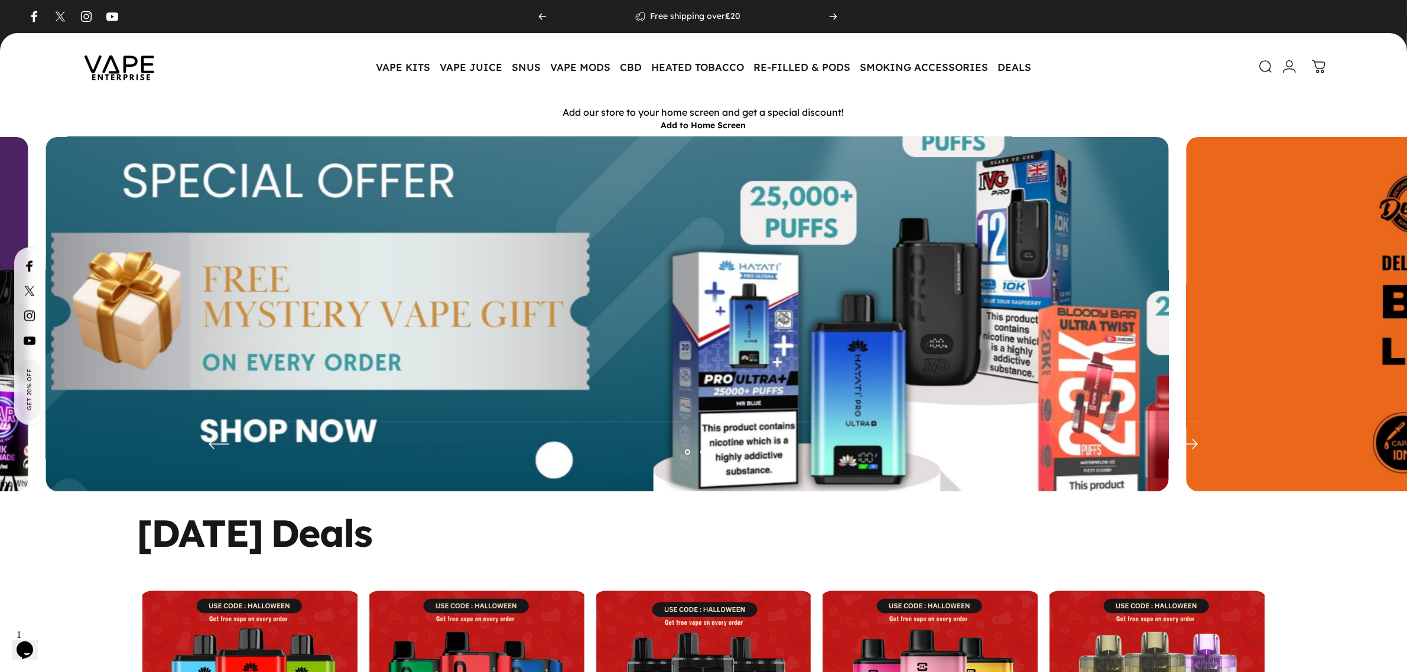
click at [396, 282] on img at bounding box center [608, 323] width 1460 height 484
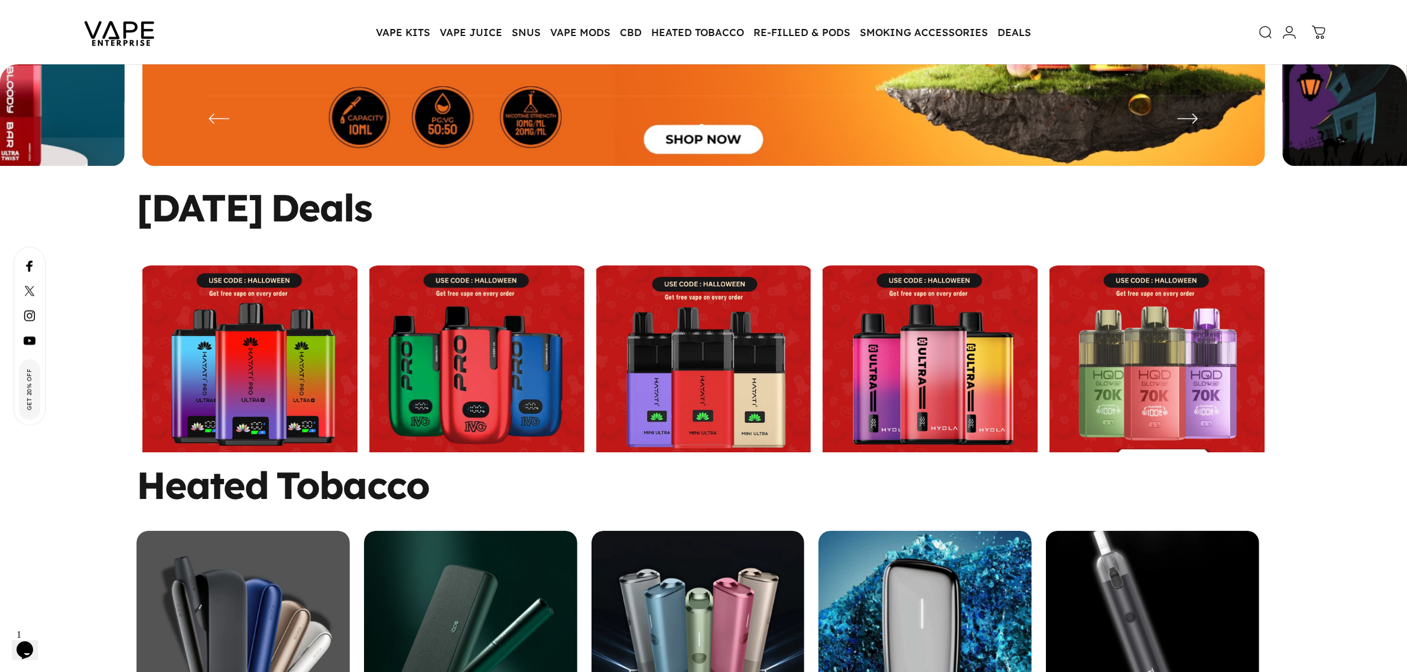
scroll to position [219, 0]
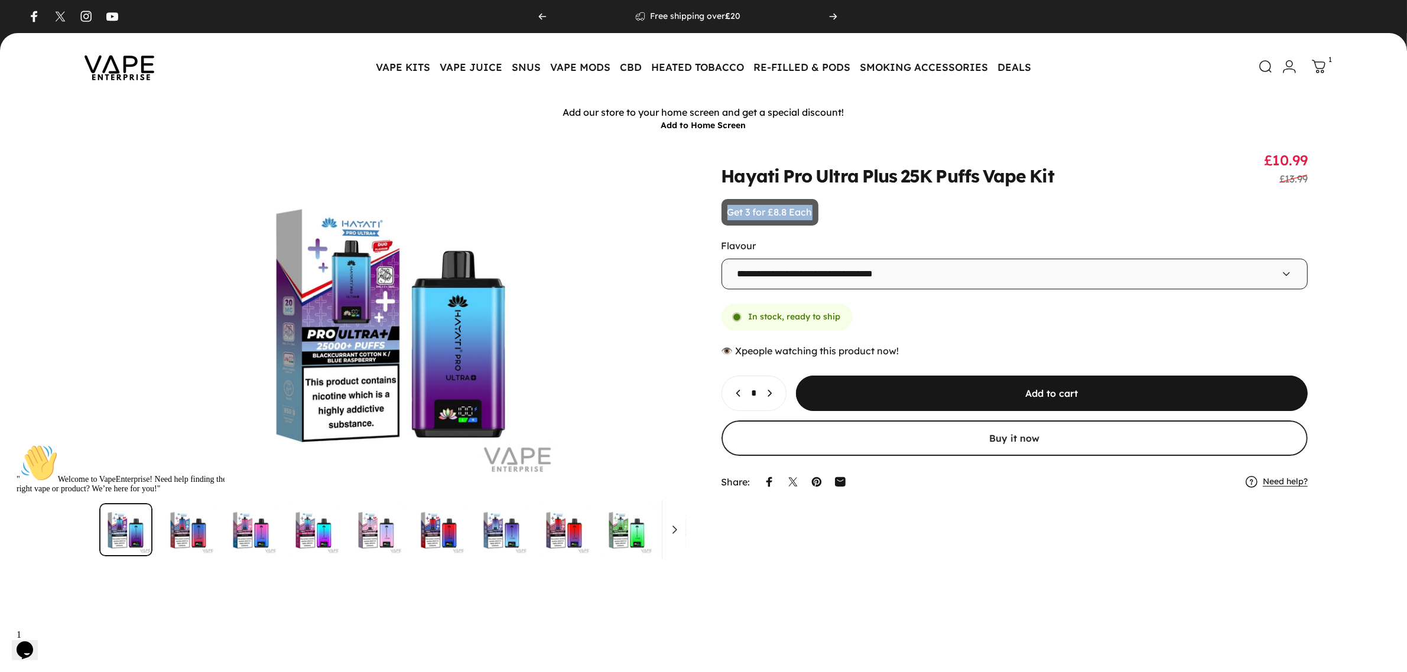
click at [111, 70] on img at bounding box center [119, 67] width 106 height 56
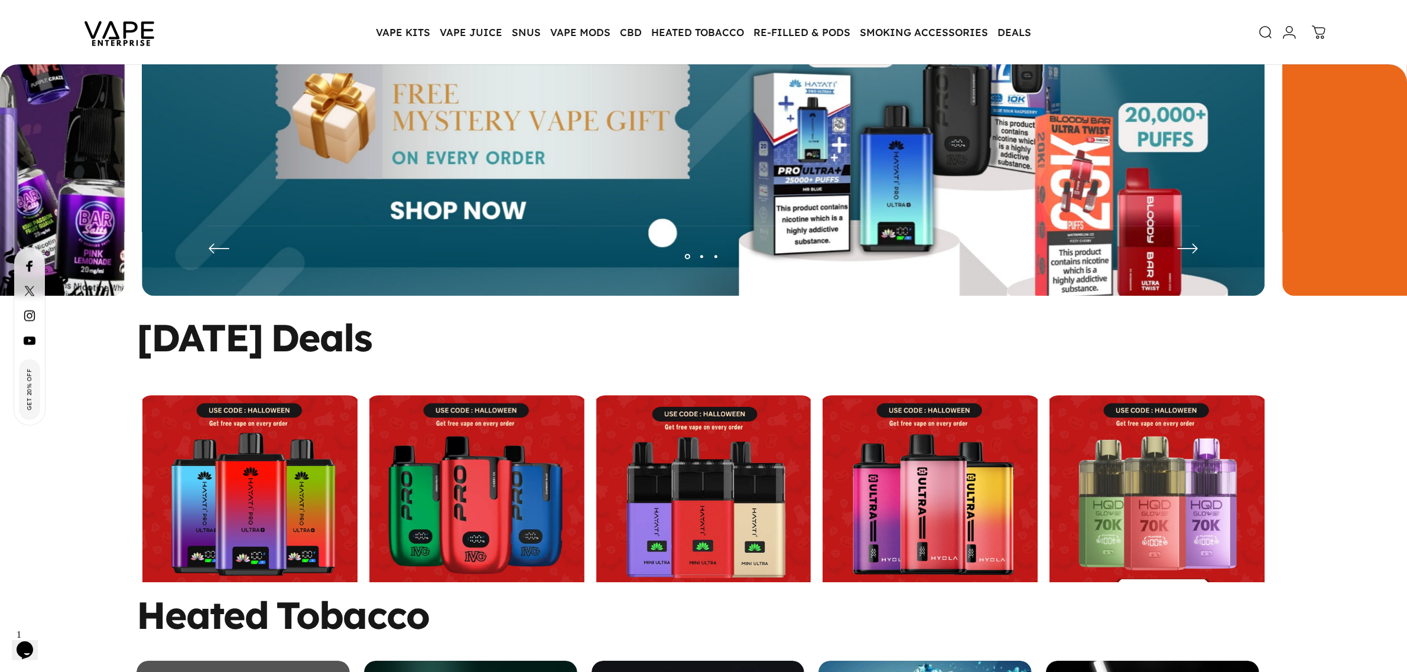
scroll to position [181, 0]
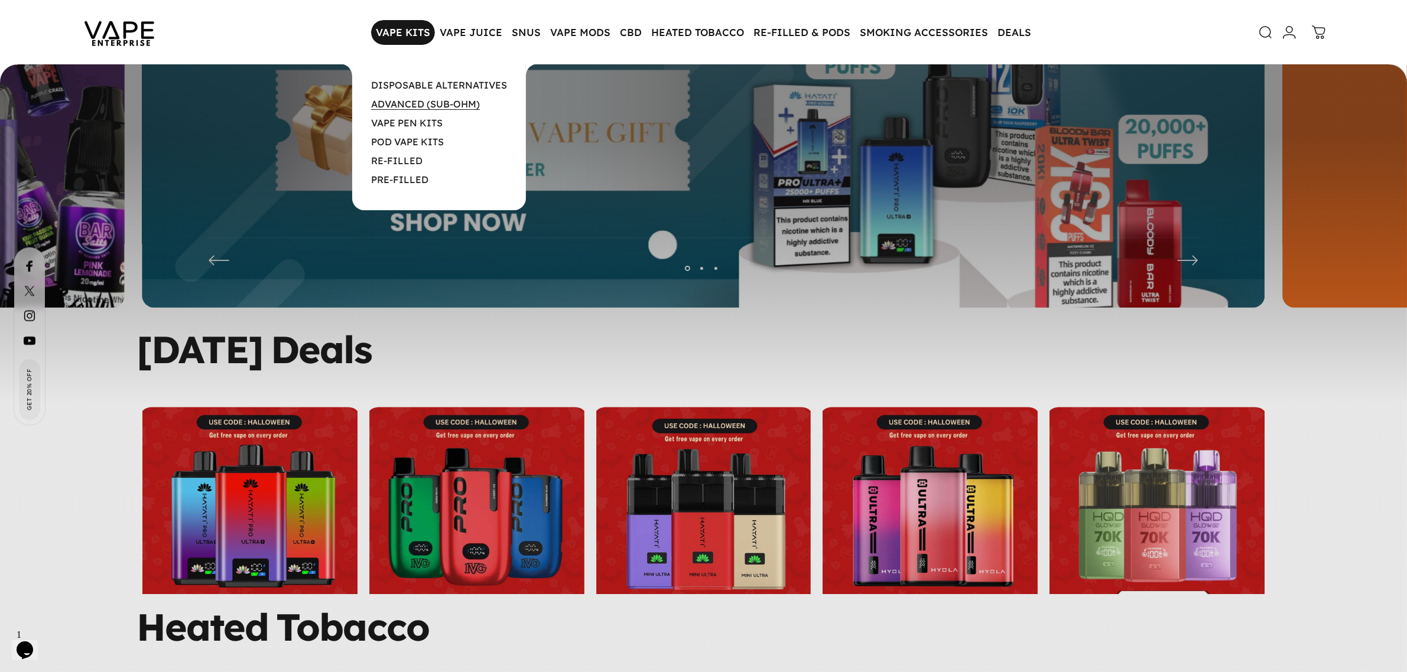
click at [411, 103] on link "ADVANCED (SUB-OHM)" at bounding box center [425, 104] width 109 height 12
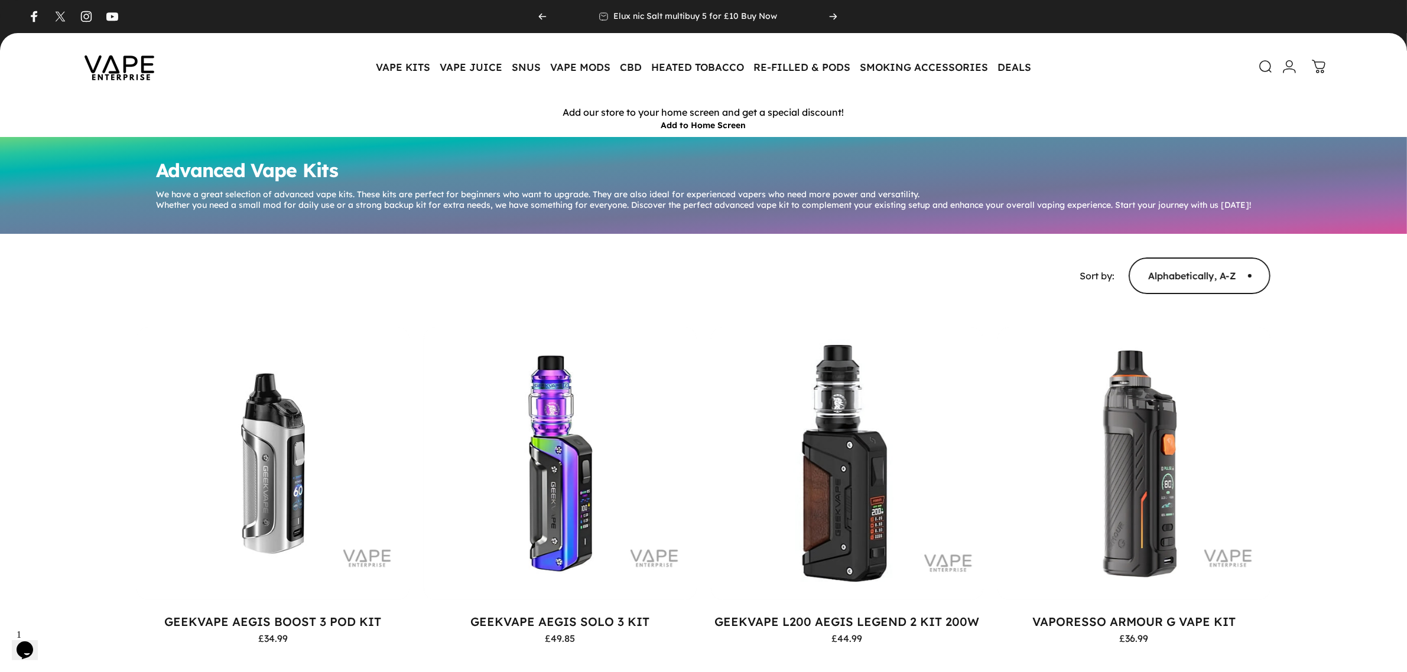
click at [108, 74] on img at bounding box center [119, 67] width 106 height 56
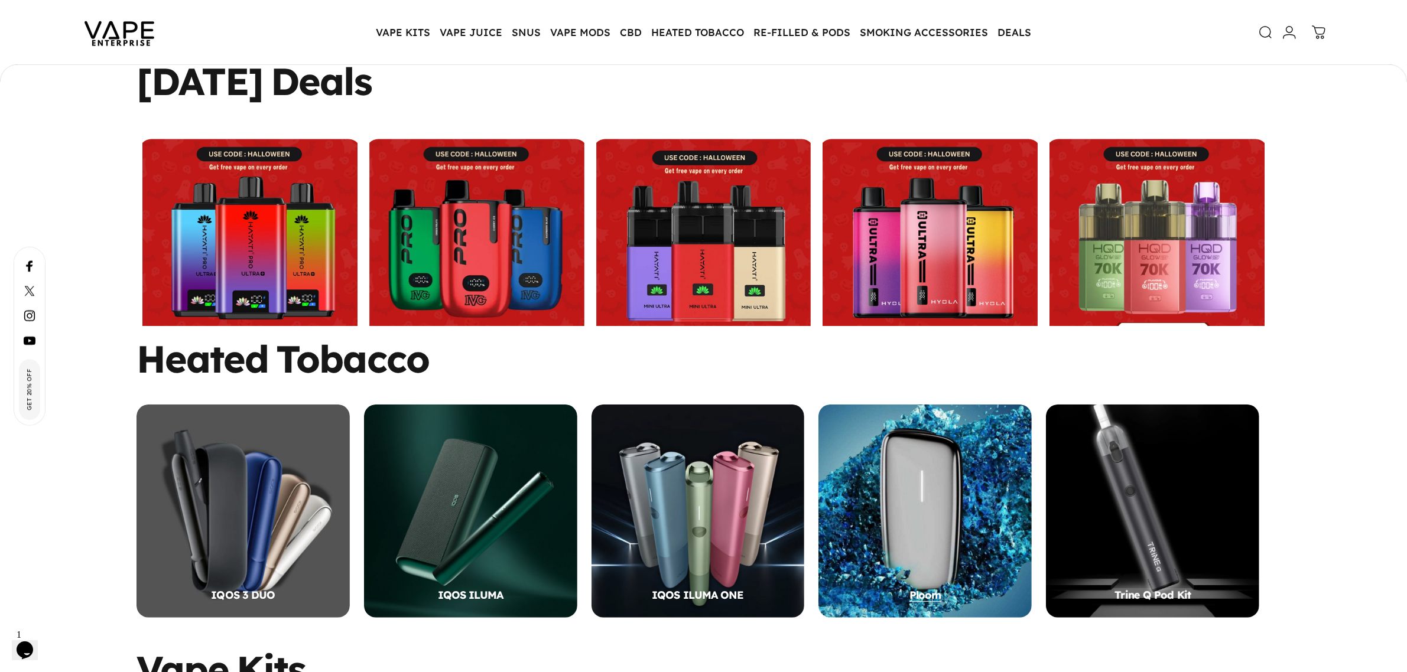
scroll to position [769, 0]
